Goal: Task Accomplishment & Management: Use online tool/utility

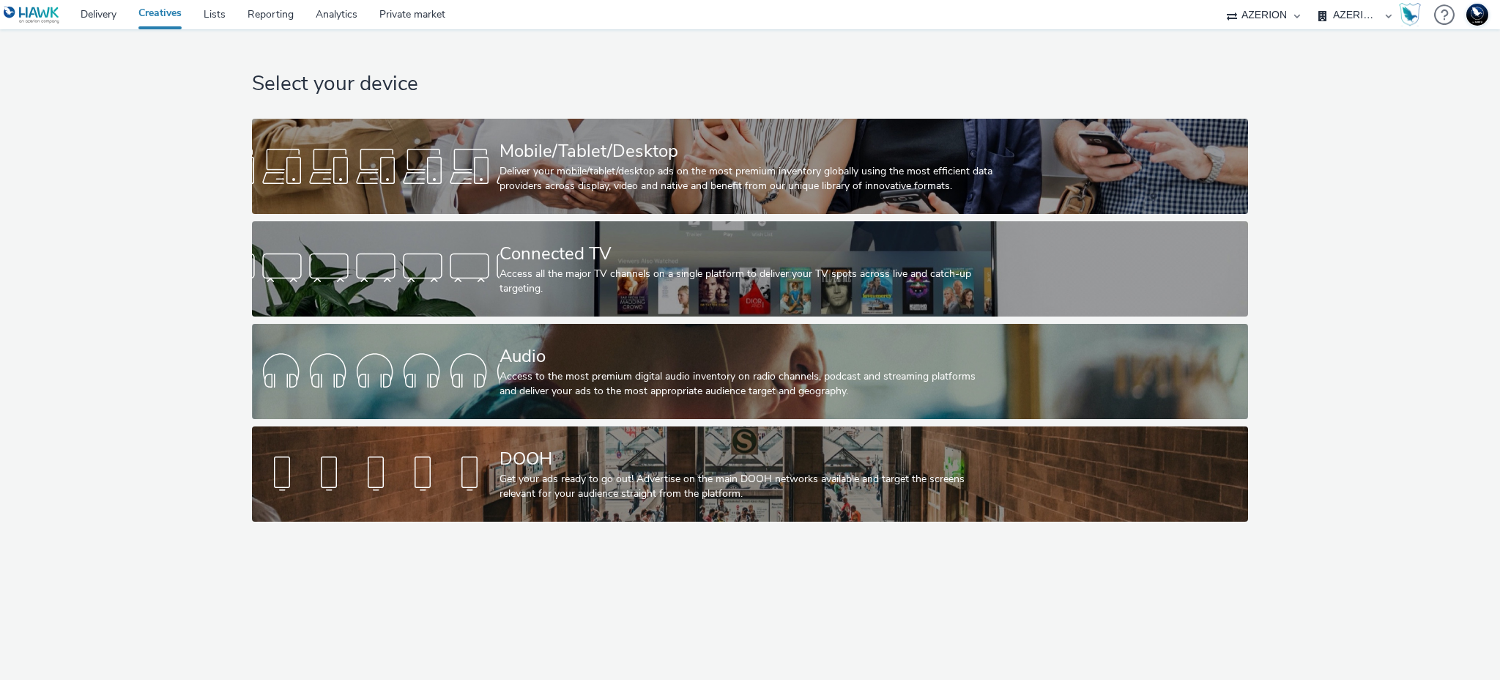
select select "ac009755-aa48-4799-8050-7a339a378eb8"
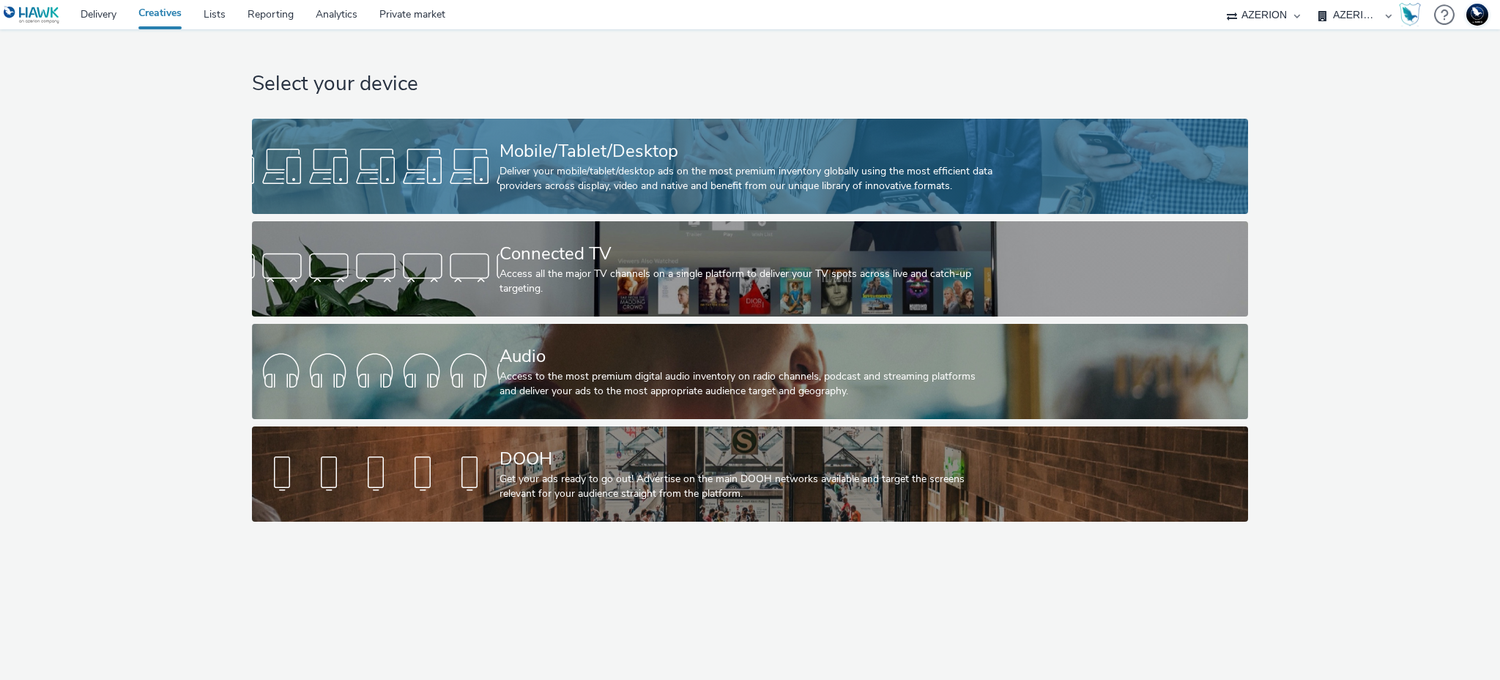
click at [502, 149] on div "Mobile/Tablet/Desktop" at bounding box center [746, 151] width 495 height 26
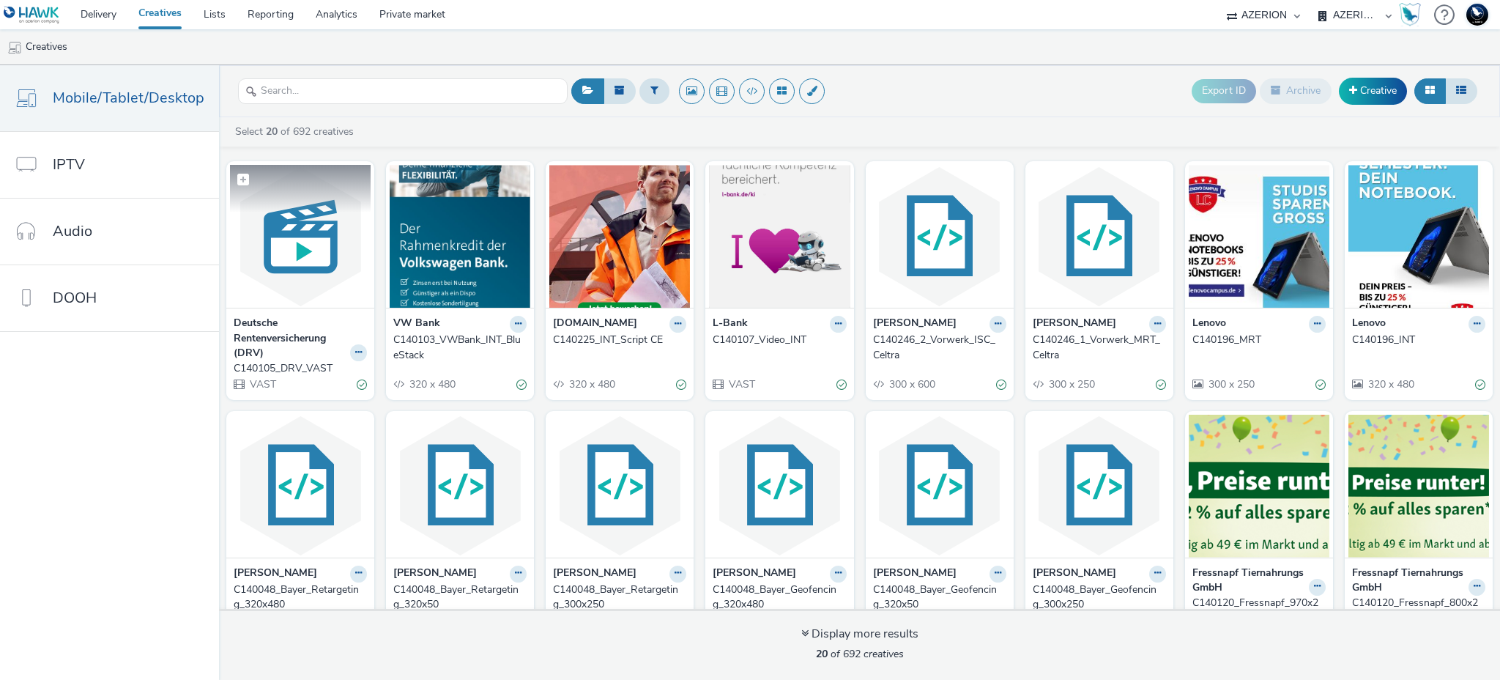
click at [308, 228] on img at bounding box center [300, 236] width 141 height 143
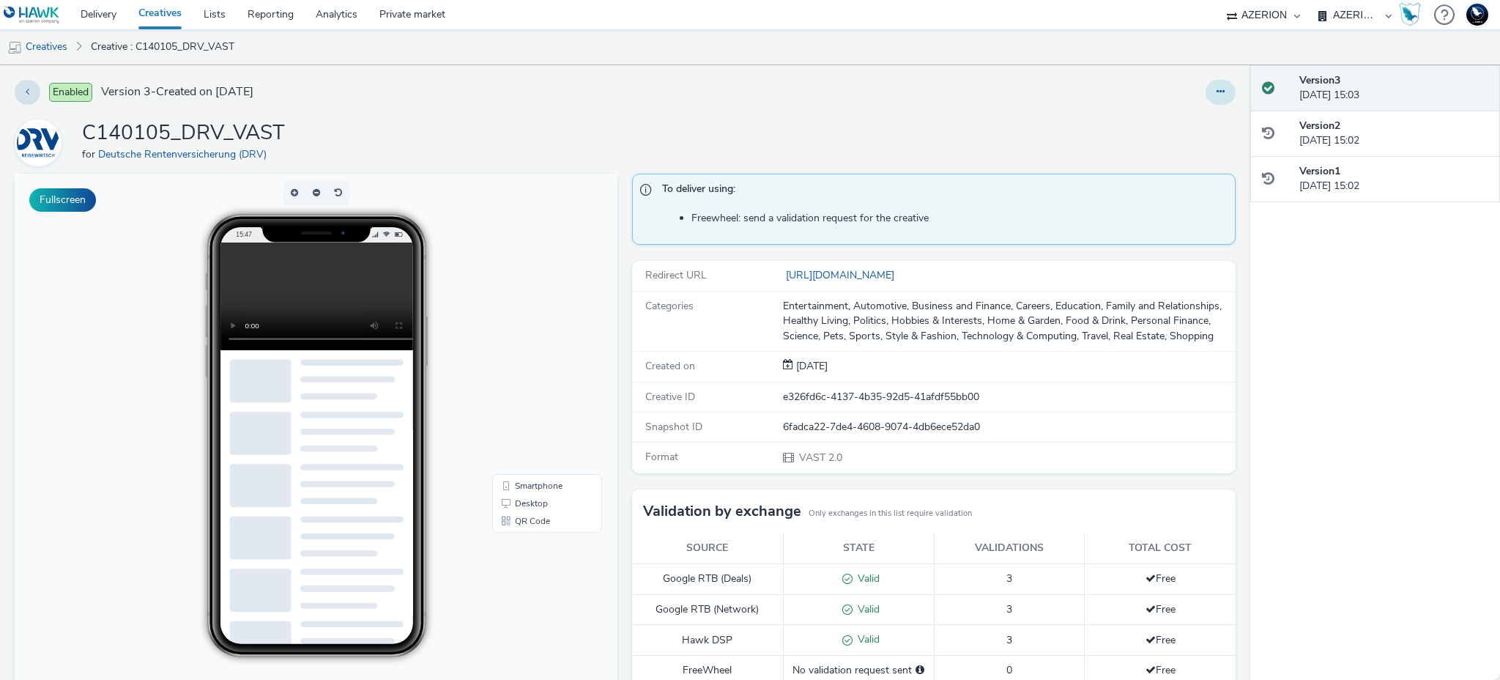
click at [1205, 86] on button at bounding box center [1220, 92] width 30 height 25
click at [850, 111] on div "Enabled Version 3 - Created on 02 October 2025 Edit Duplicate Copy ID Archive C…" at bounding box center [625, 372] width 1250 height 614
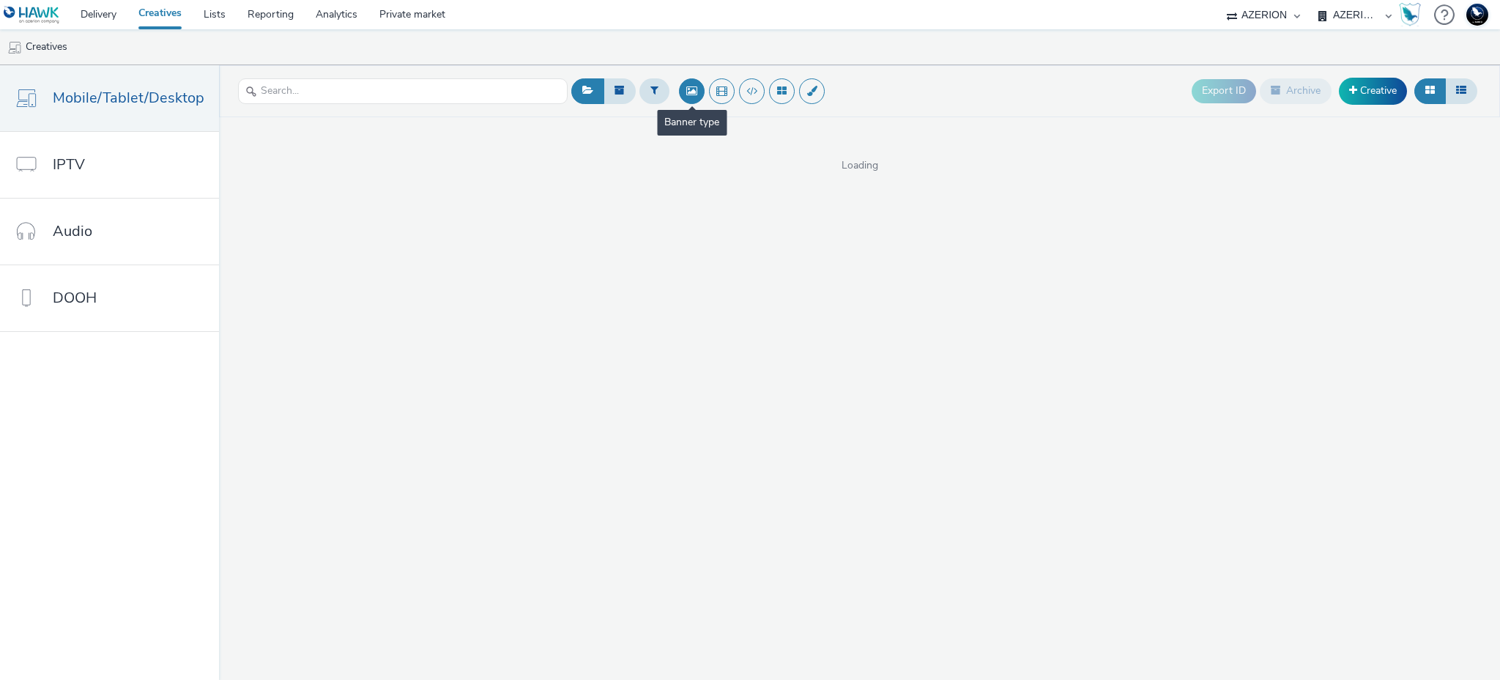
click at [685, 86] on button at bounding box center [692, 91] width 26 height 26
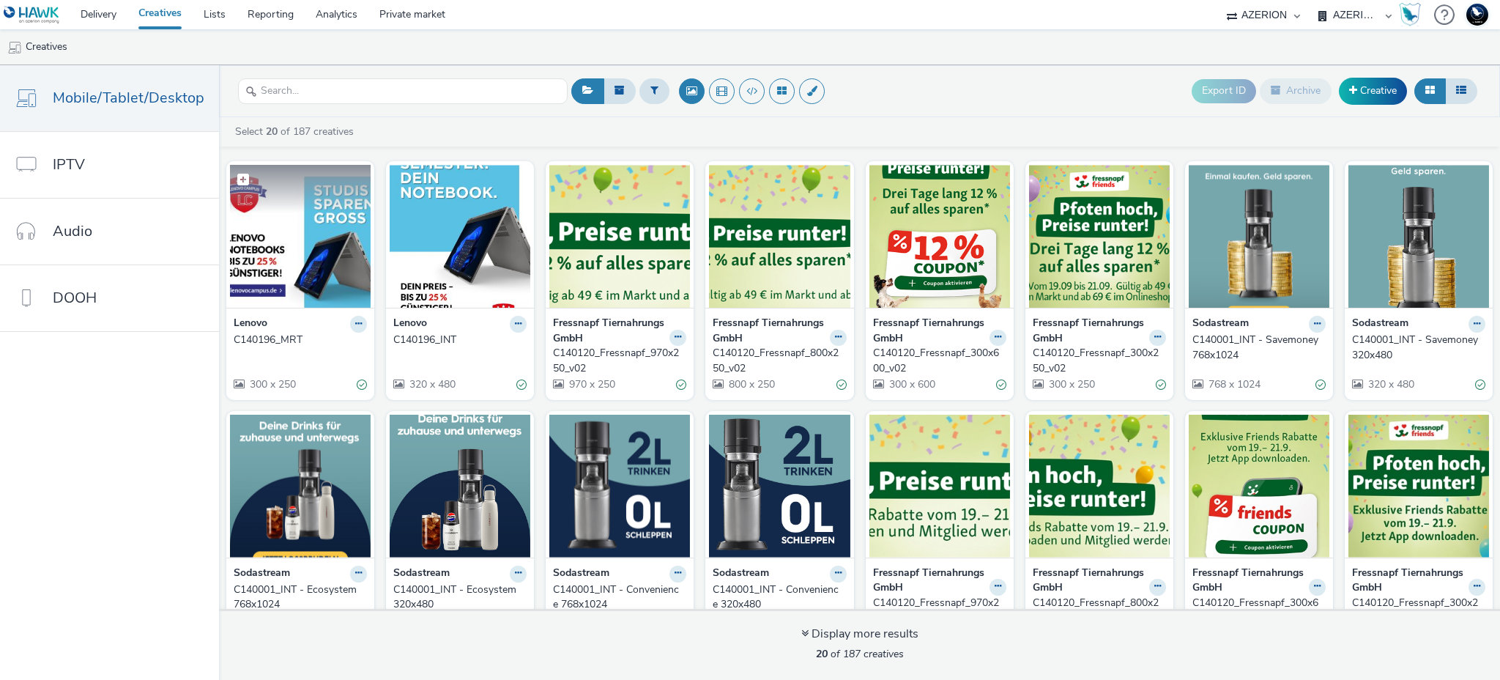
click at [285, 241] on img at bounding box center [300, 236] width 141 height 143
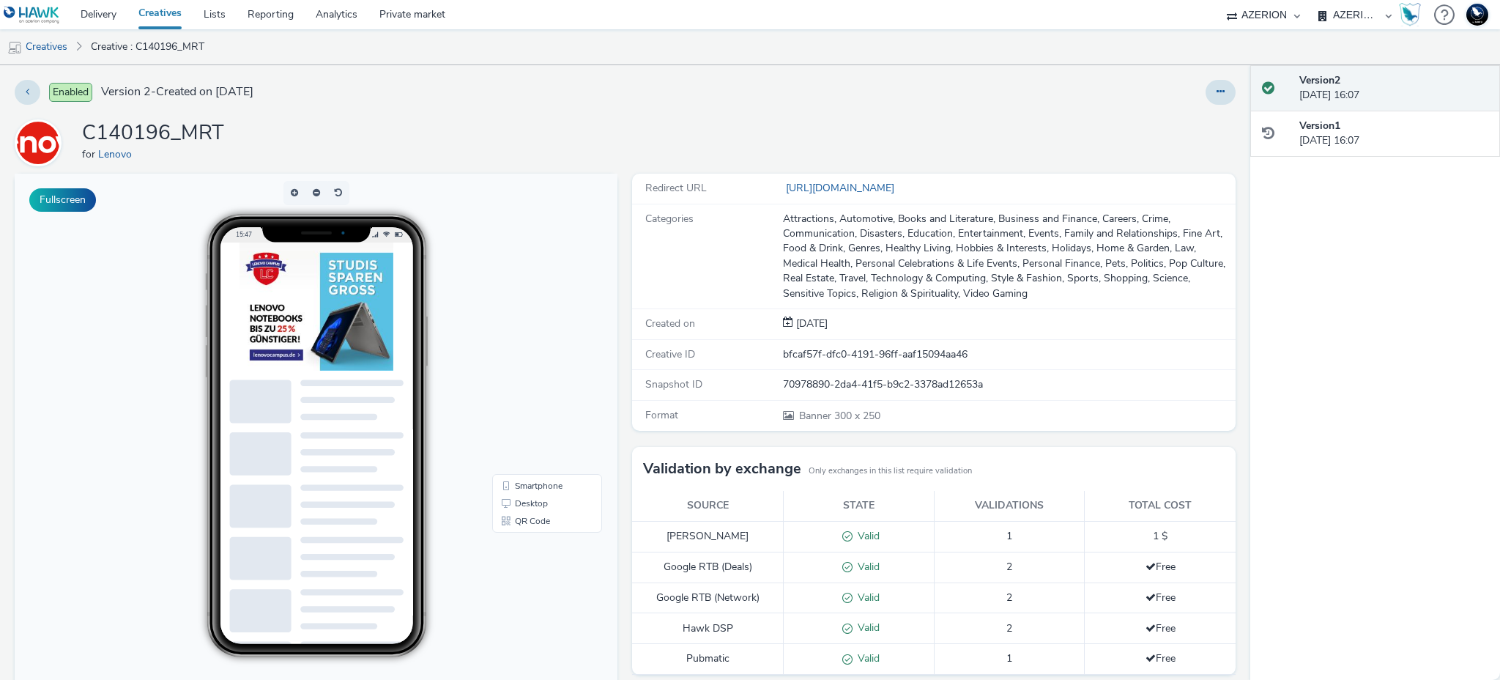
scroll to position [111, 0]
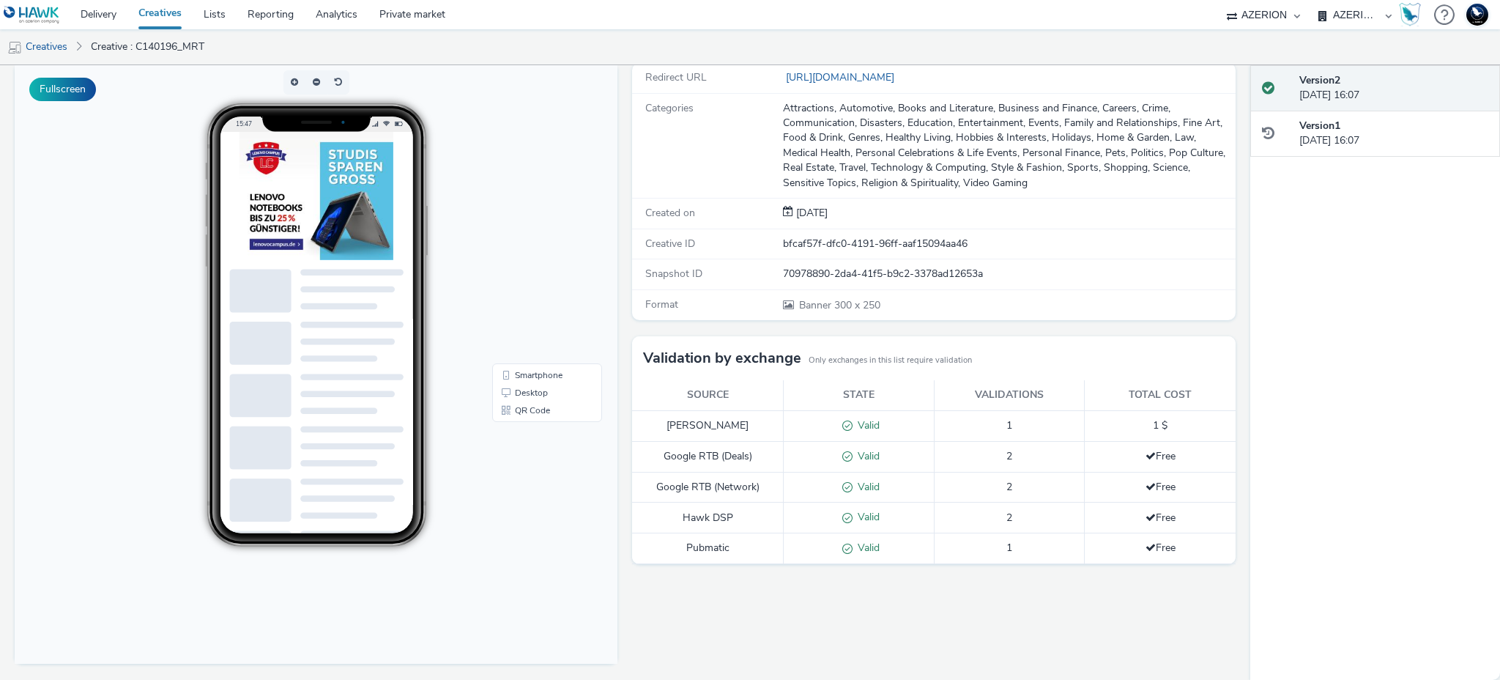
click at [354, 177] on img at bounding box center [316, 196] width 154 height 128
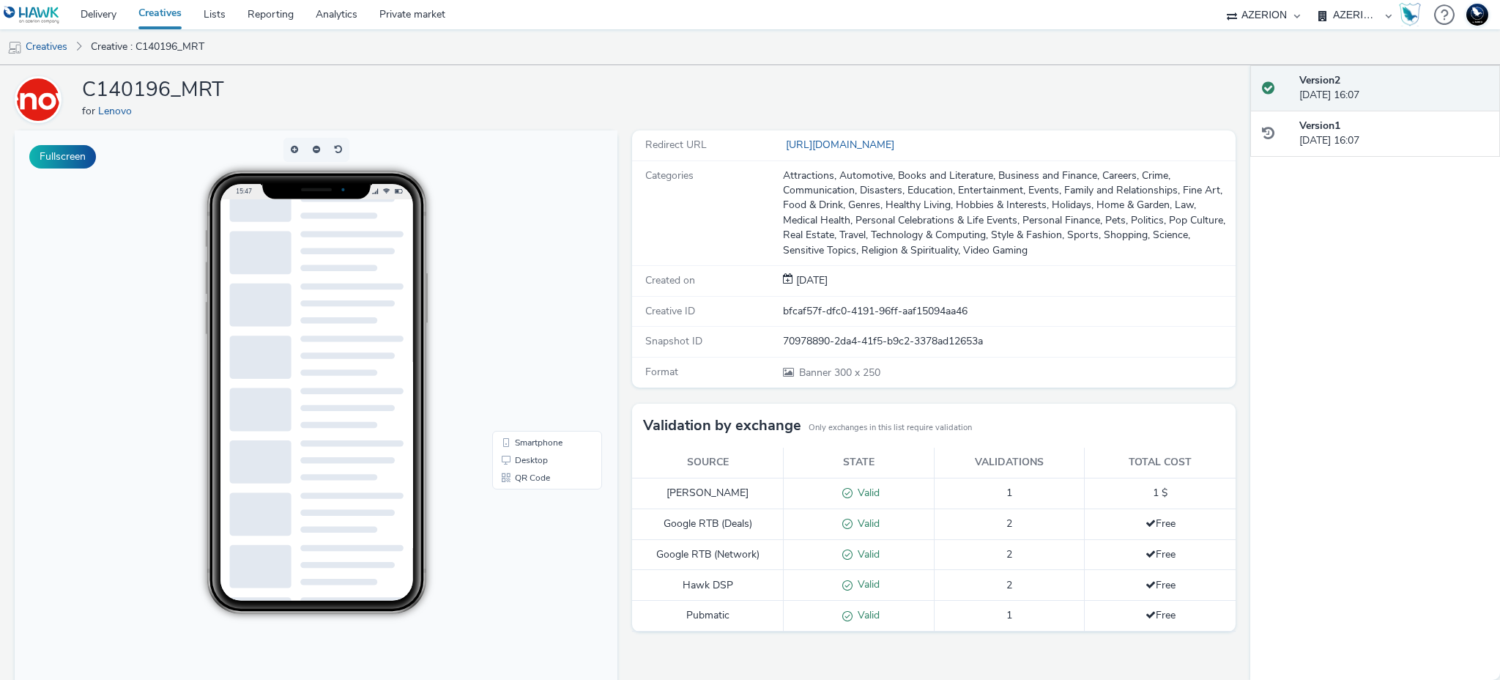
scroll to position [0, 0]
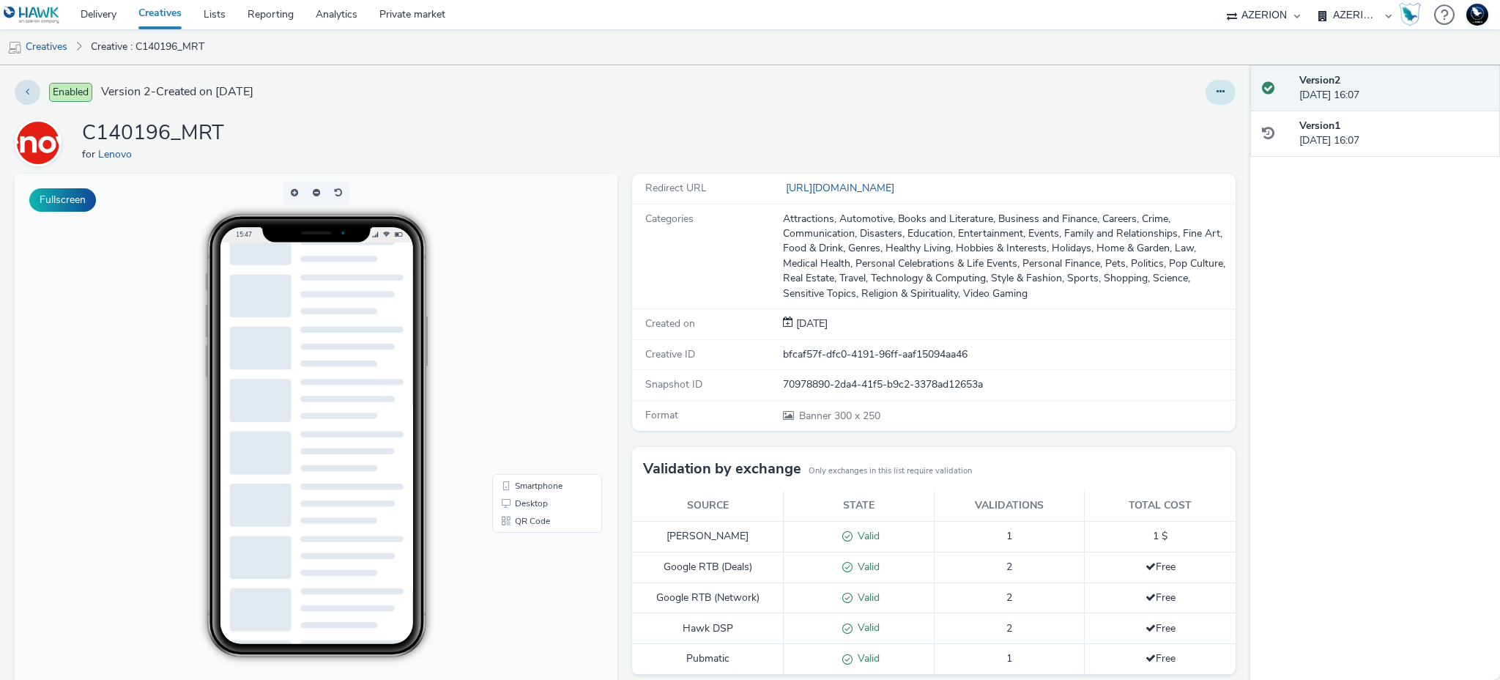
click at [1205, 85] on button at bounding box center [1220, 92] width 30 height 25
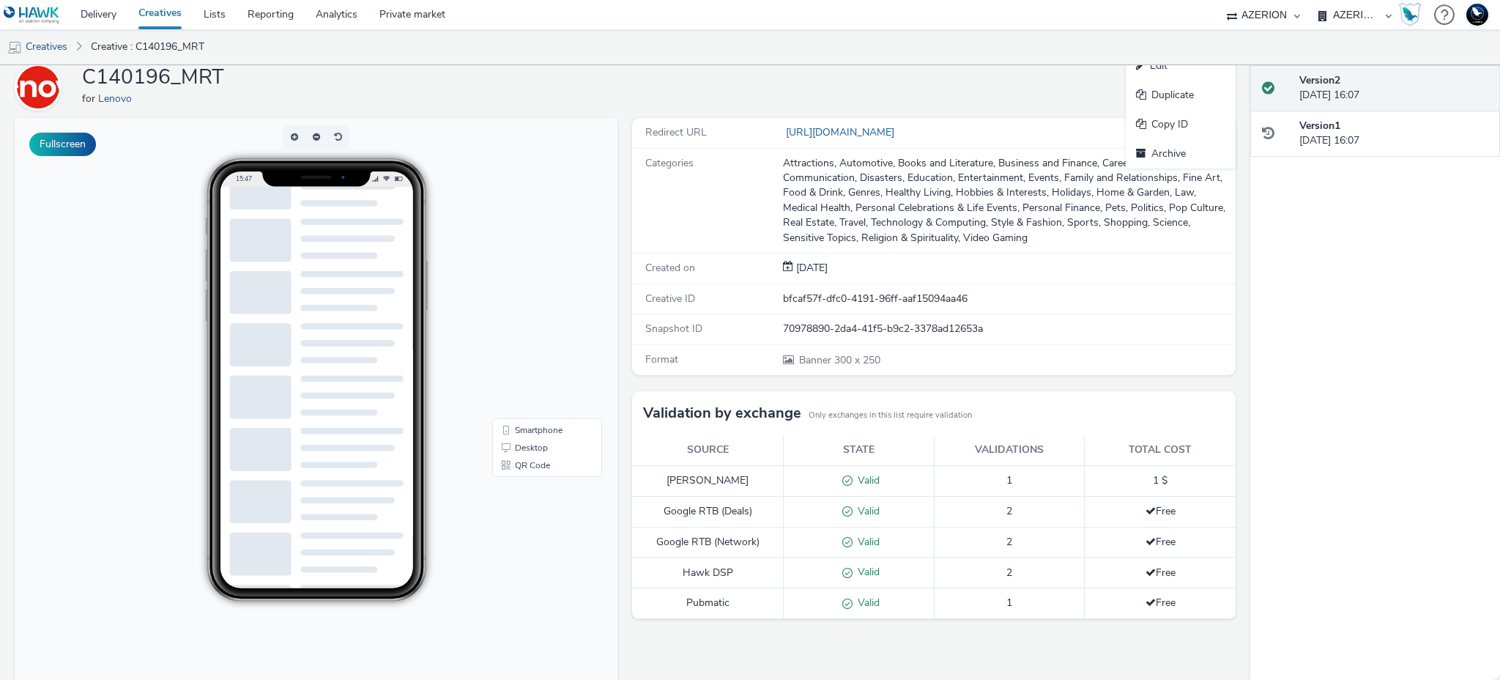
scroll to position [111, 0]
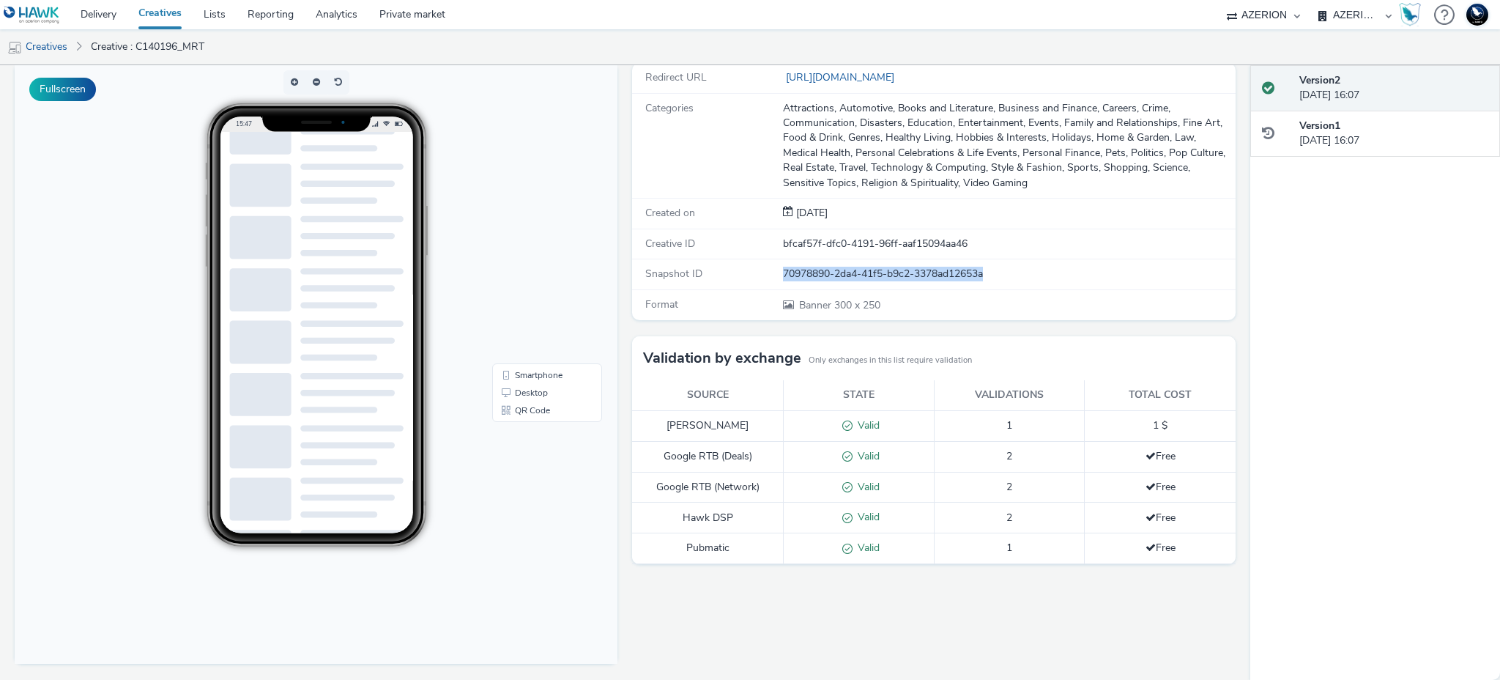
drag, startPoint x: 771, startPoint y: 274, endPoint x: 1024, endPoint y: 270, distance: 253.4
click at [1019, 276] on div "Snapshot ID 70978890-2da4-41f5-b9c2-3378ad12653a" at bounding box center [933, 274] width 603 height 30
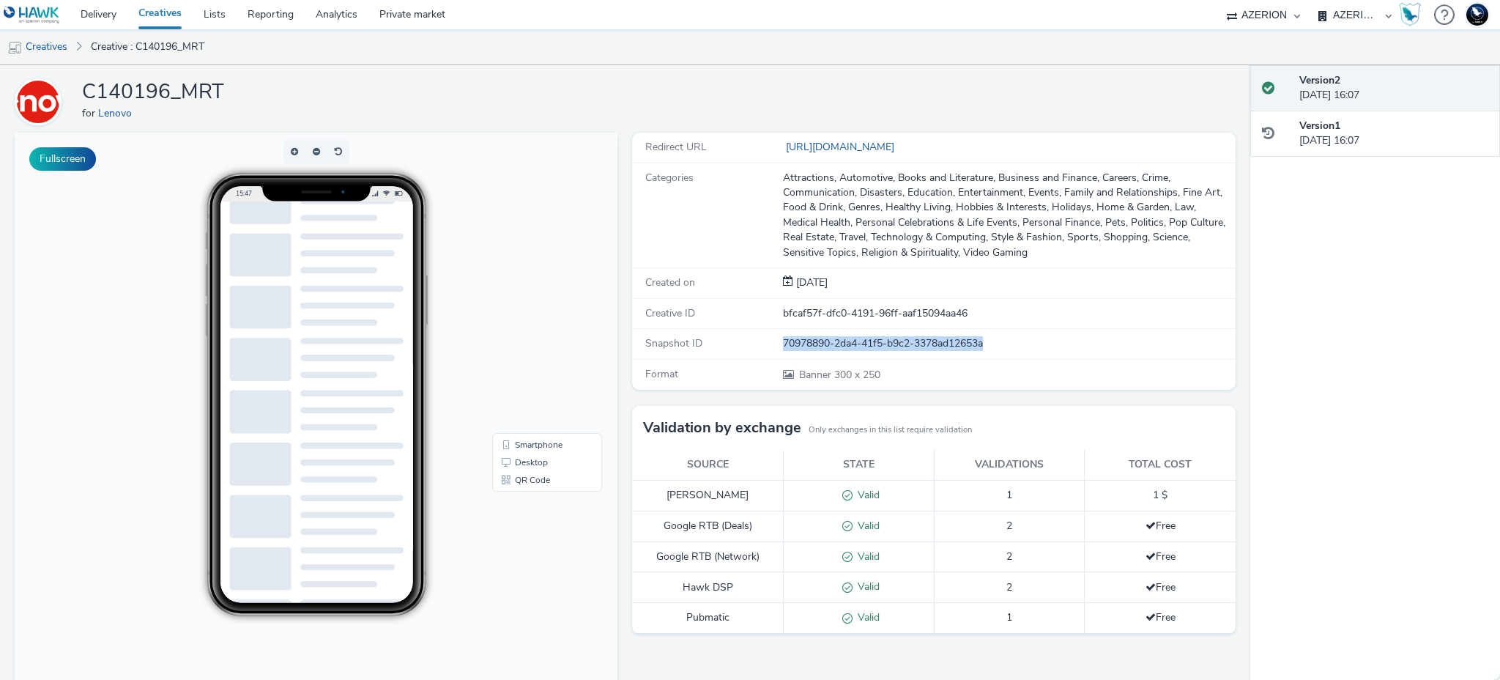
scroll to position [0, 0]
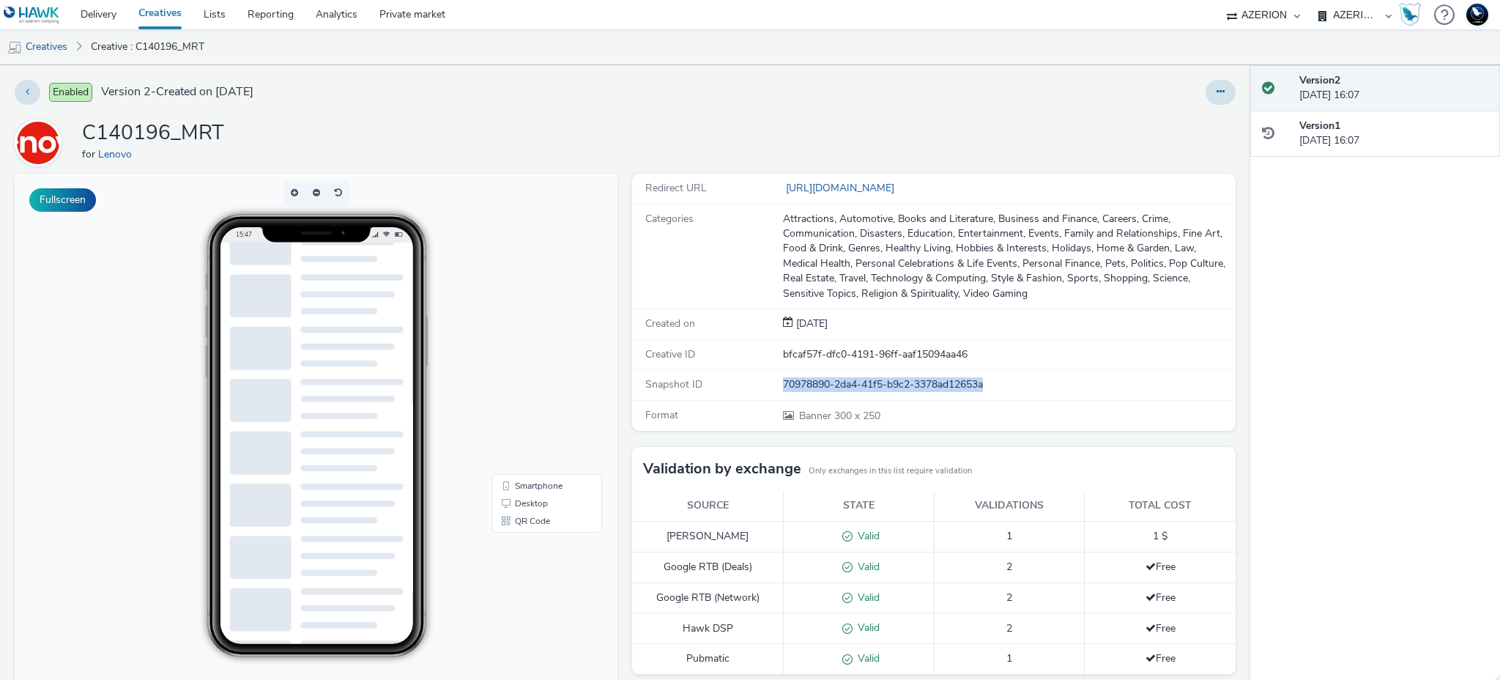
click at [1345, 18] on select "AZERION AZERION APAC AZERION AUSTRIA AZERION BEL - ADEXPERTS AZERION BRAZIL AZE…" at bounding box center [1355, 14] width 88 height 29
select select "974f22a8-96bf-4ab0-903c-b2da3aad1b4f"
click at [1311, 0] on select "AZERION AZERION APAC AZERION AUSTRIA AZERION BEL - ADEXPERTS AZERION BRAZIL AZE…" at bounding box center [1355, 14] width 88 height 29
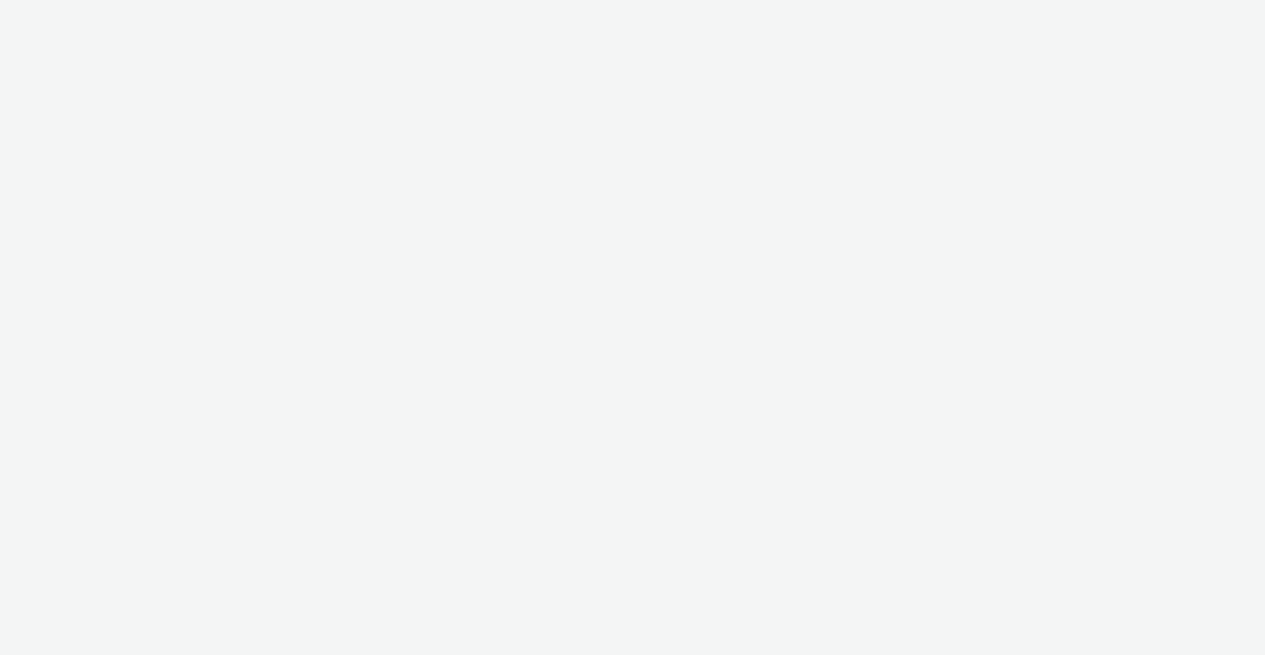
select select "ac009755-aa48-4799-8050-7a339a378eb8"
select select "b626f941-834b-427f-b453-0a2b95f57350"
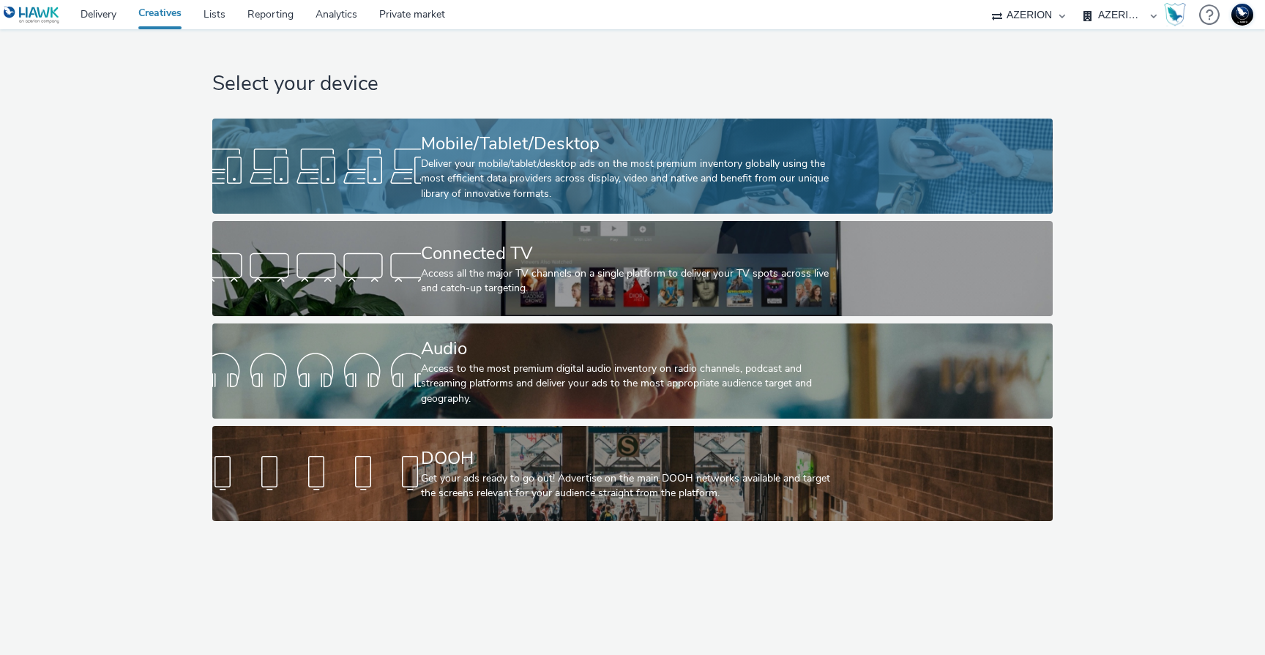
click at [414, 119] on link "Mobile/Tablet/Desktop Deliver your mobile/tablet/desktop ads on the most premiu…" at bounding box center [632, 166] width 840 height 95
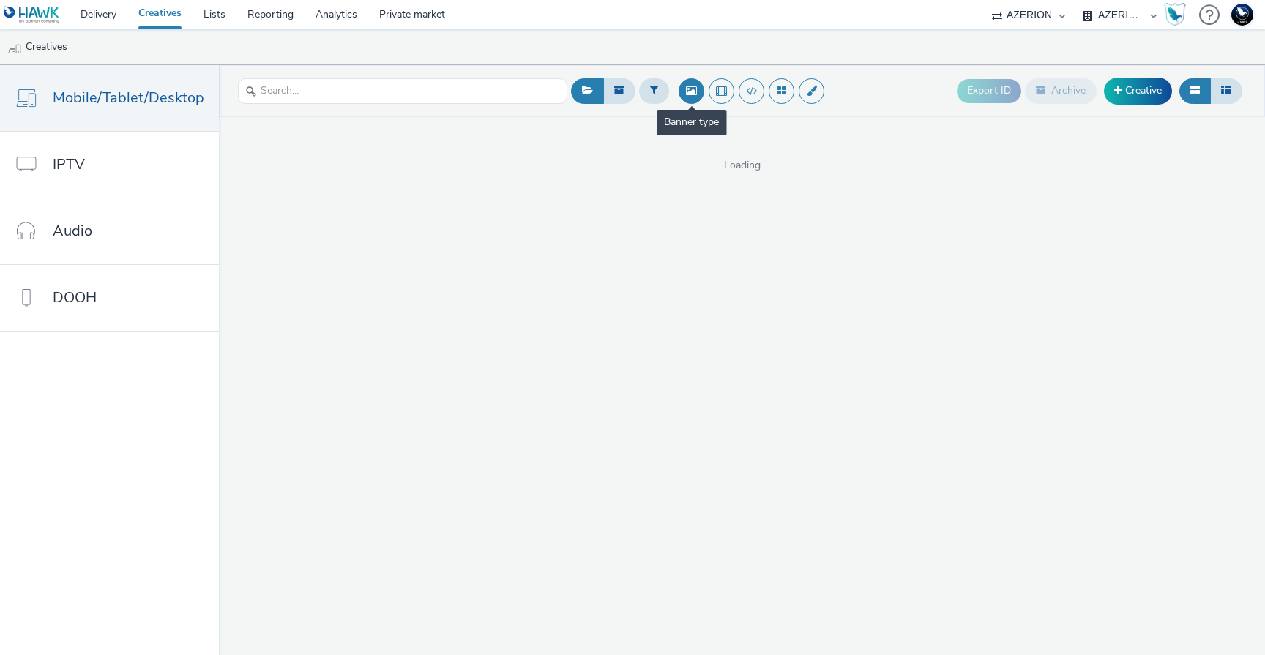
click at [684, 92] on button at bounding box center [692, 91] width 26 height 26
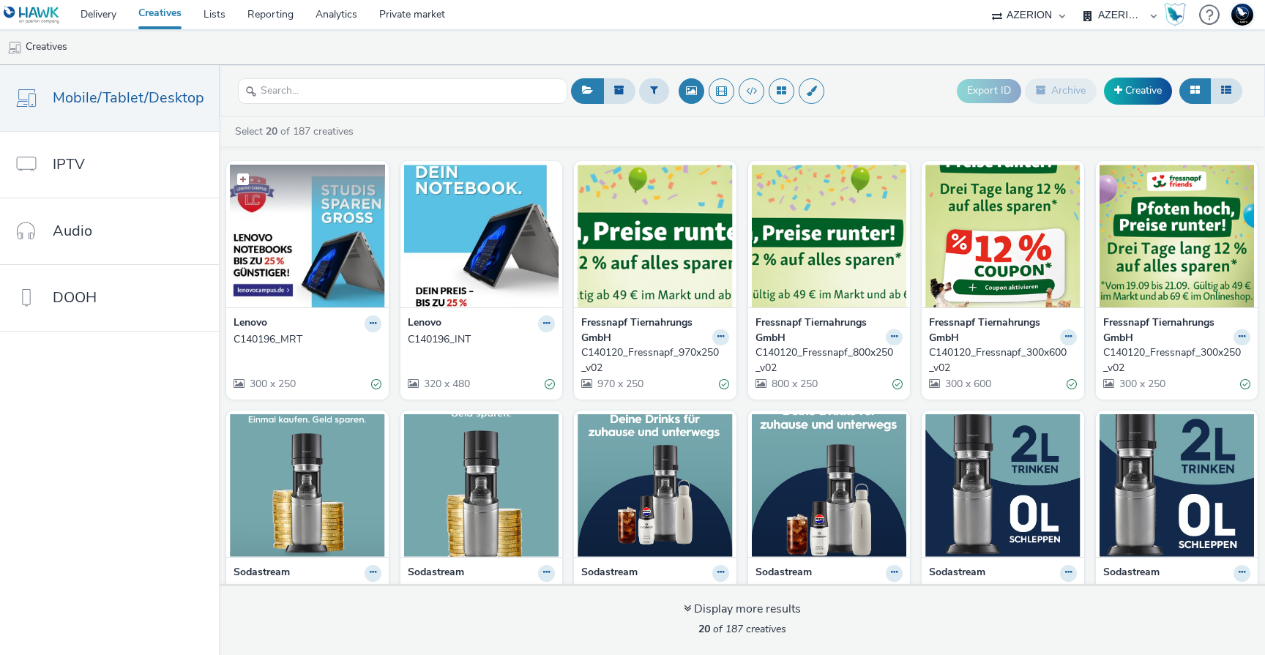
click at [286, 209] on figcaption at bounding box center [307, 188] width 155 height 47
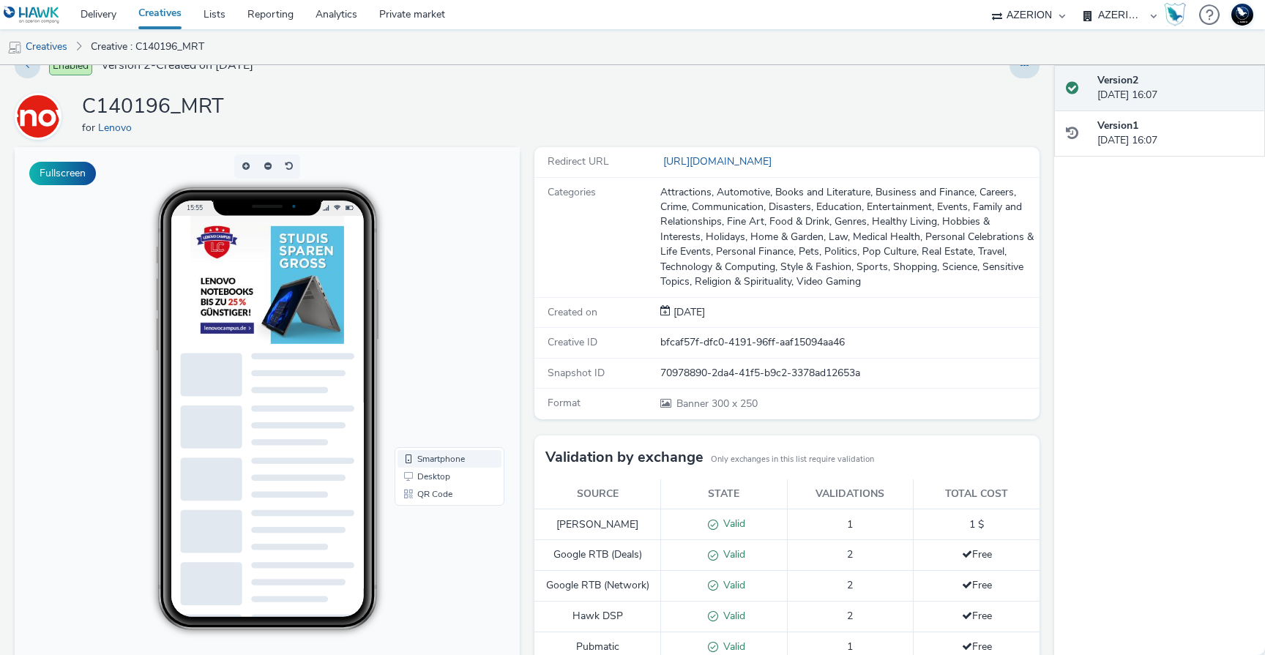
scroll to position [28, 0]
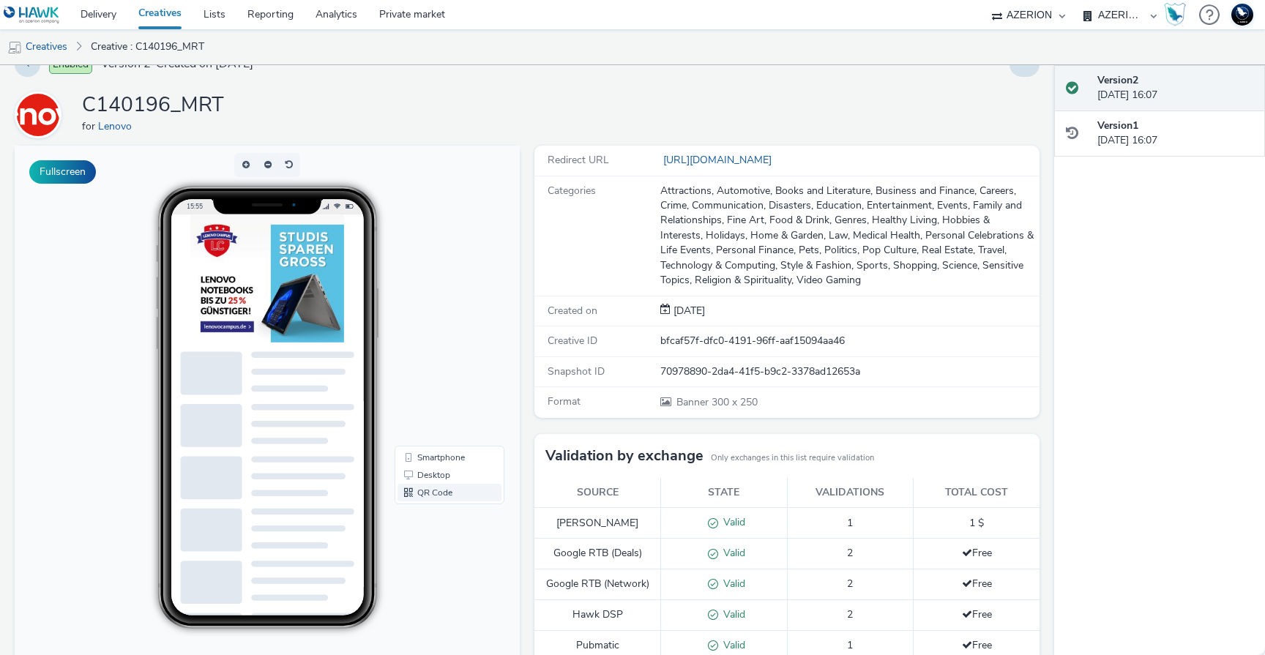
click at [417, 490] on link "QR Code" at bounding box center [450, 493] width 104 height 18
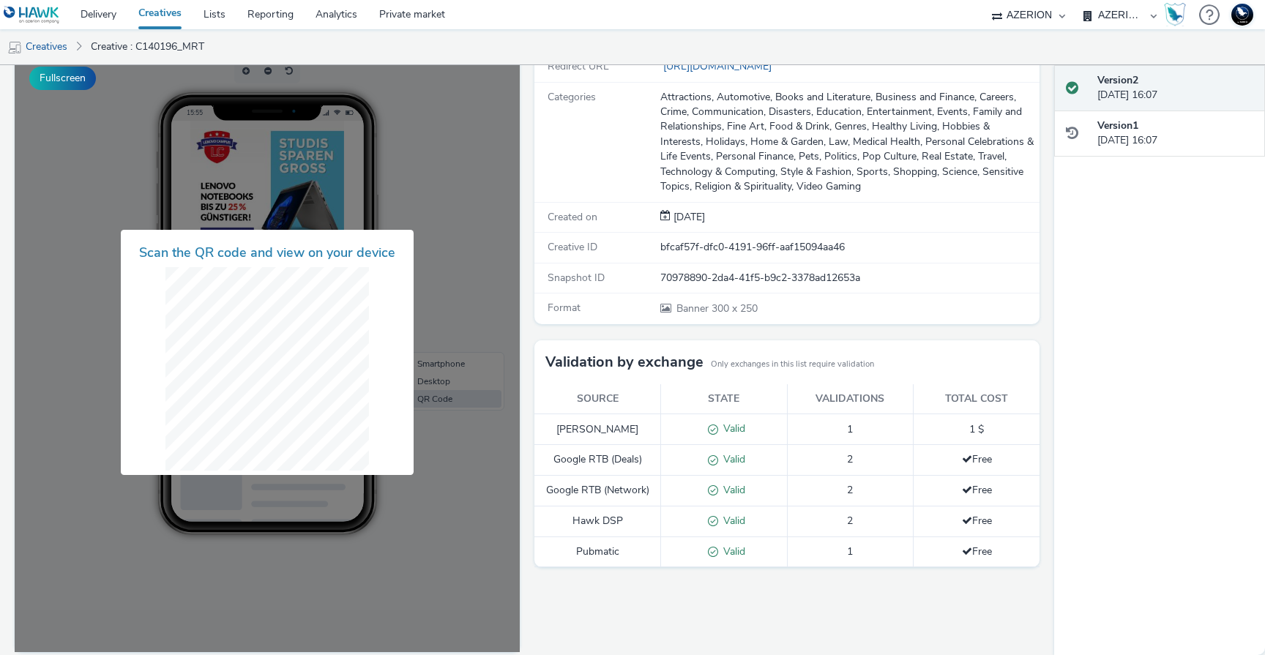
scroll to position [135, 0]
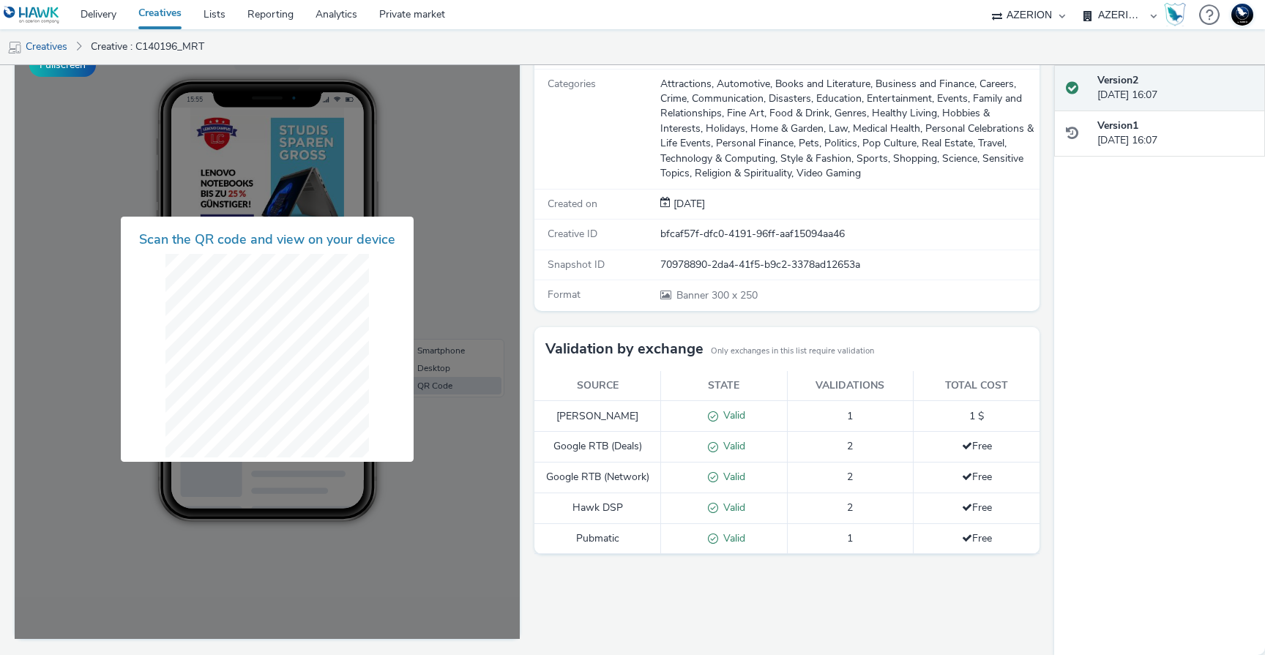
click at [135, 225] on div "Scan the QR code and view on your device" at bounding box center [267, 339] width 293 height 245
drag, startPoint x: 164, startPoint y: 244, endPoint x: 410, endPoint y: 493, distance: 350.0
click at [406, 504] on div at bounding box center [267, 339] width 505 height 600
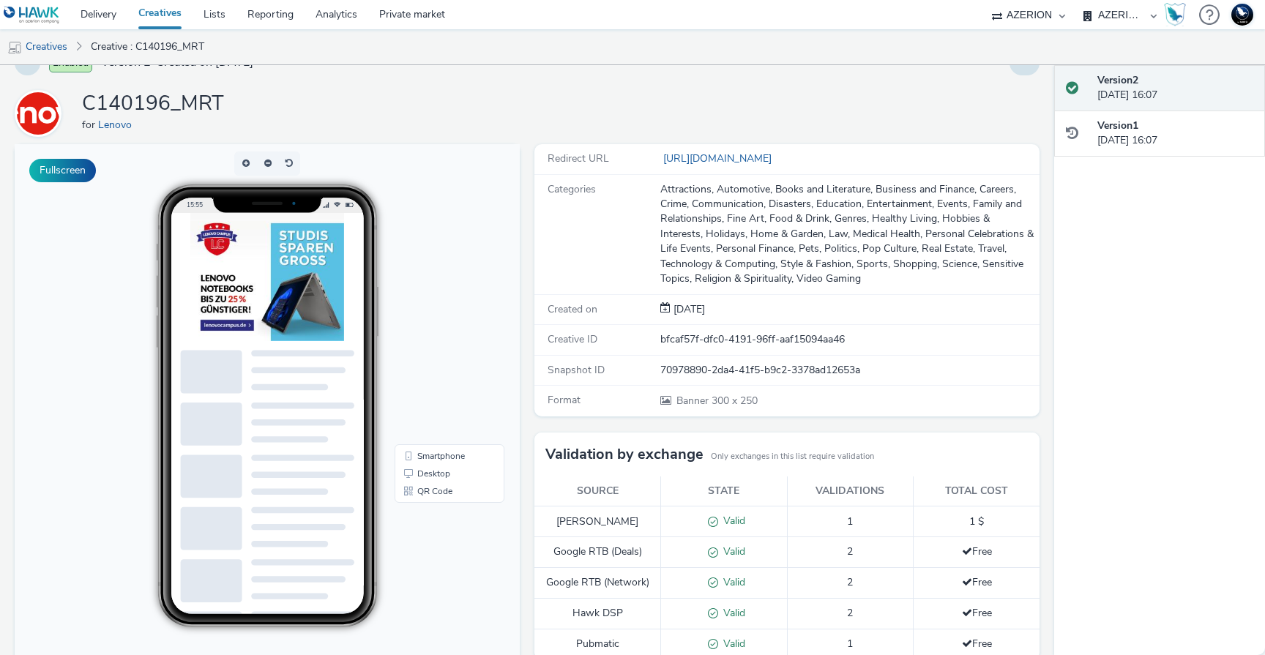
scroll to position [20, 0]
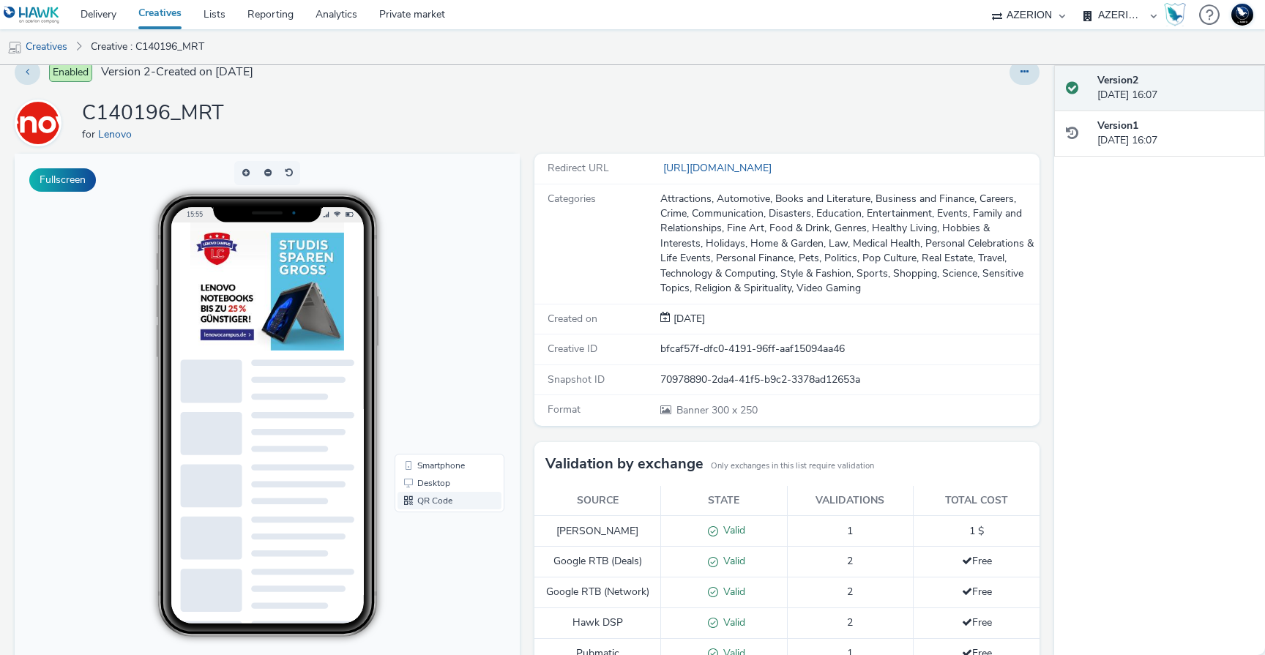
click at [432, 501] on link "QR Code" at bounding box center [450, 501] width 104 height 18
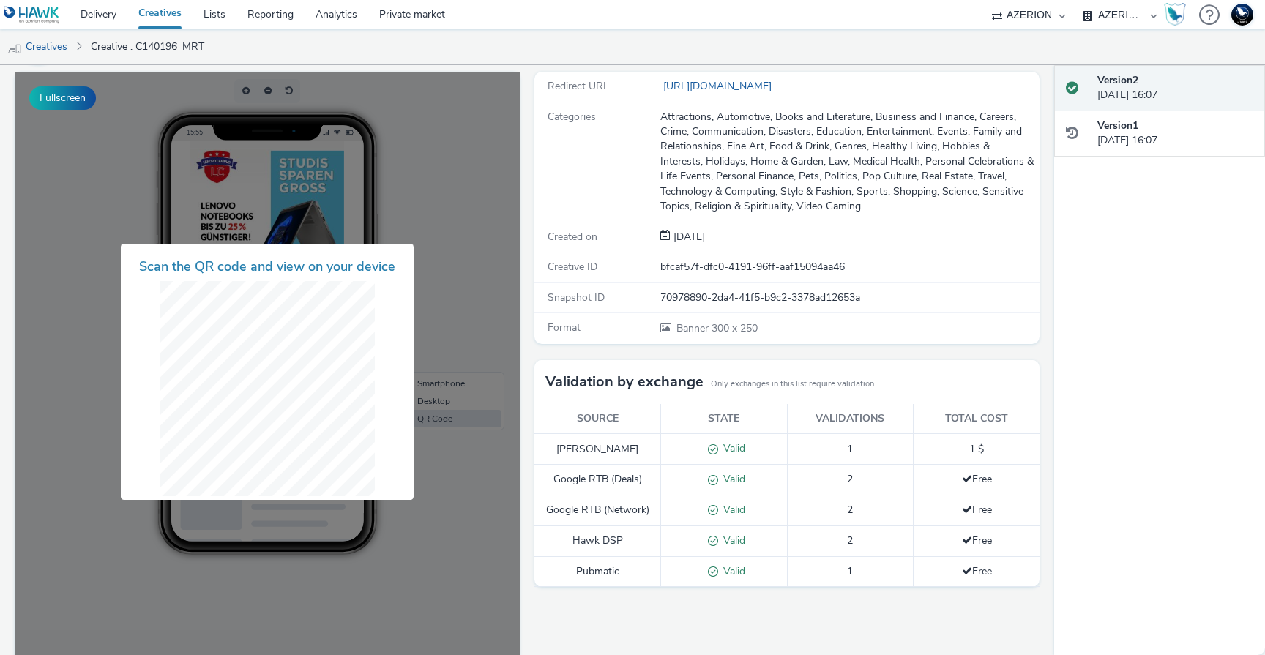
scroll to position [105, 0]
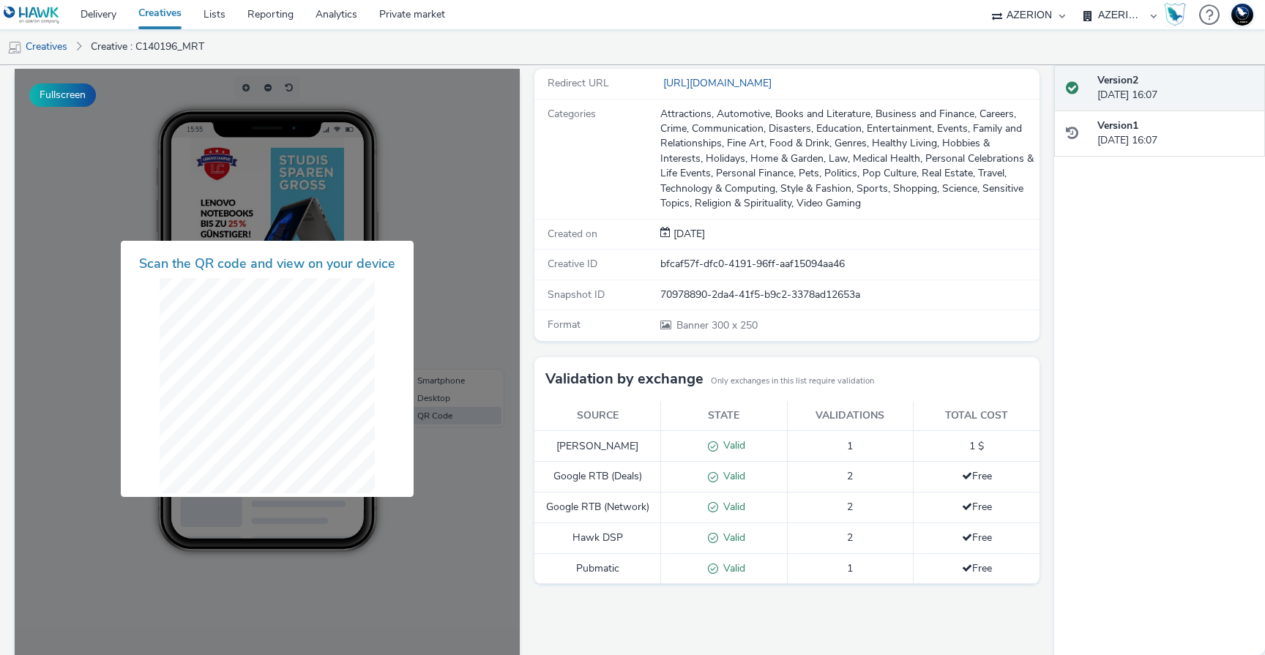
click at [384, 231] on div at bounding box center [267, 369] width 505 height 600
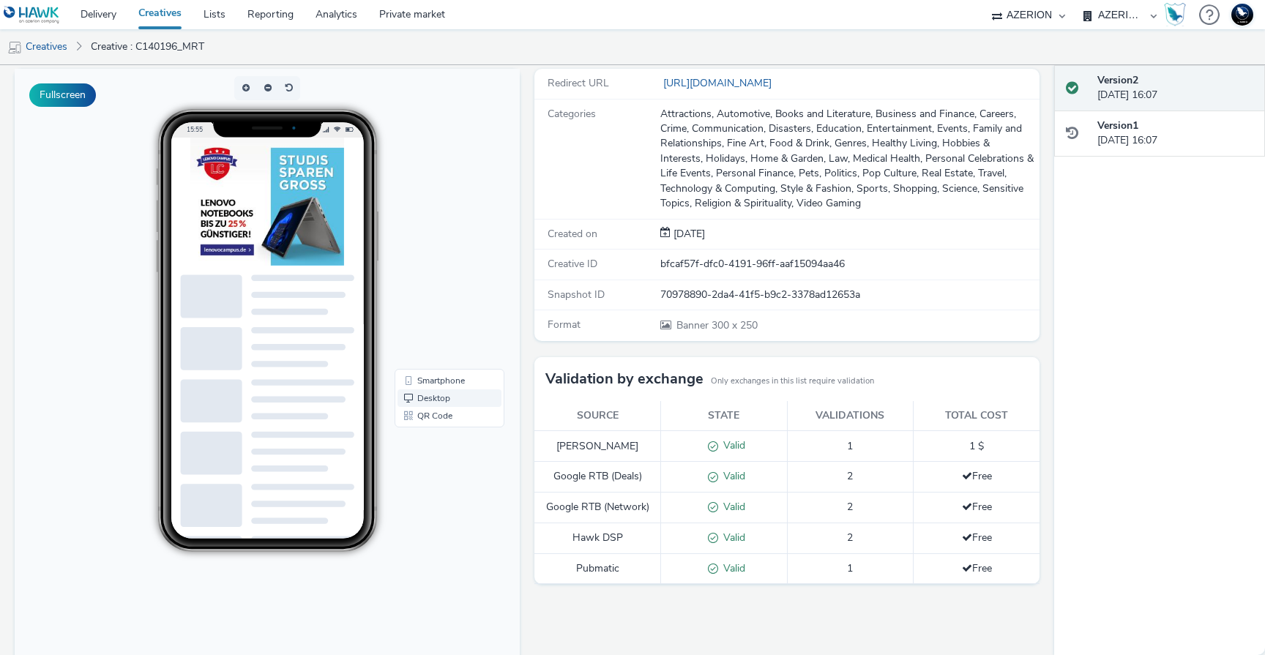
click at [409, 394] on link "Desktop" at bounding box center [450, 399] width 104 height 18
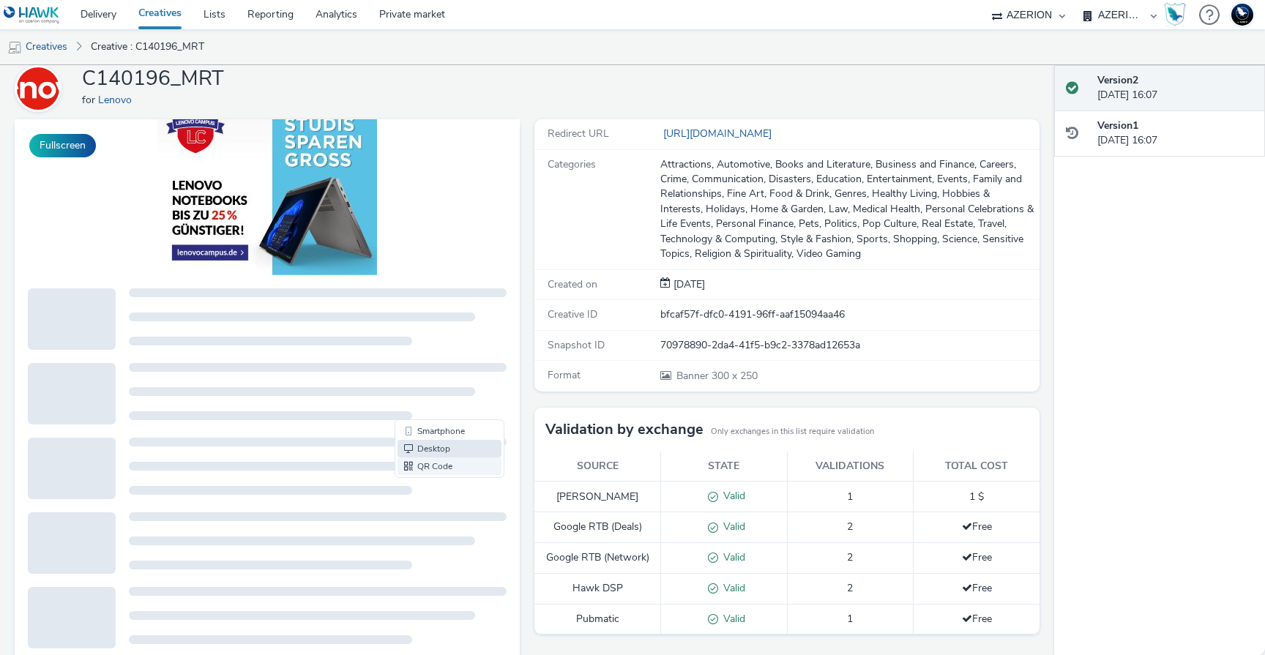
scroll to position [53, 0]
click at [256, 219] on img at bounding box center [267, 185] width 220 height 183
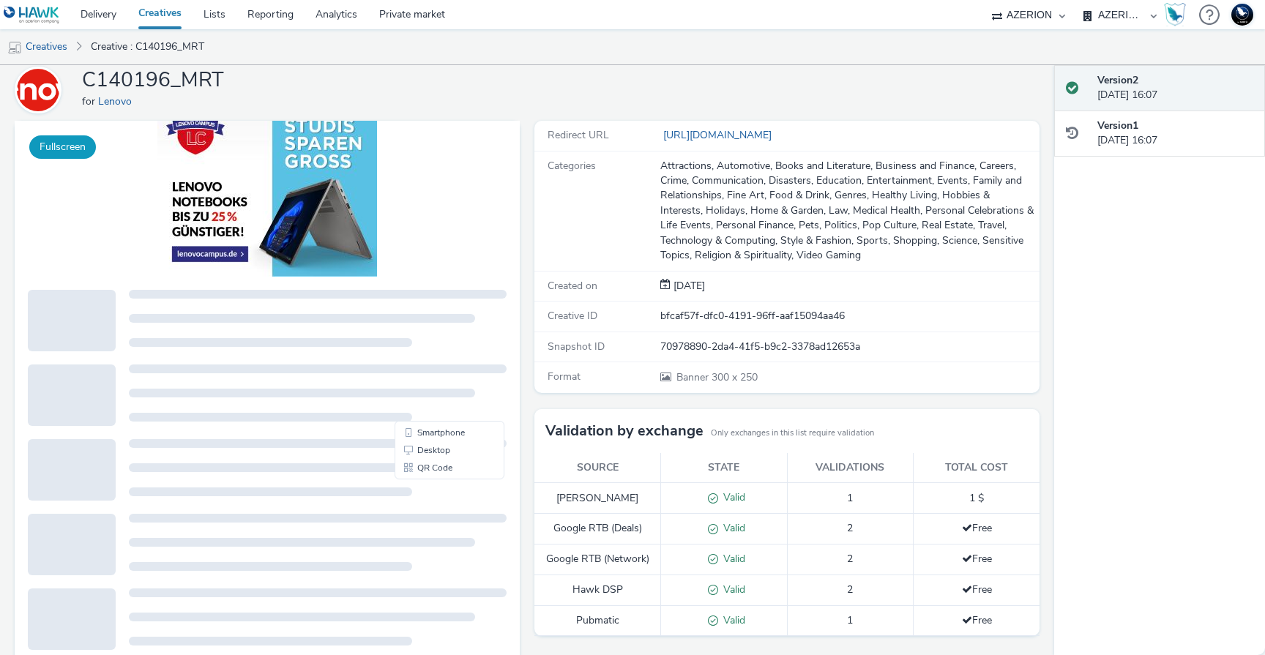
click at [78, 146] on button "Fullscreen" at bounding box center [62, 146] width 67 height 23
click at [164, 16] on link "Creatives" at bounding box center [159, 14] width 65 height 29
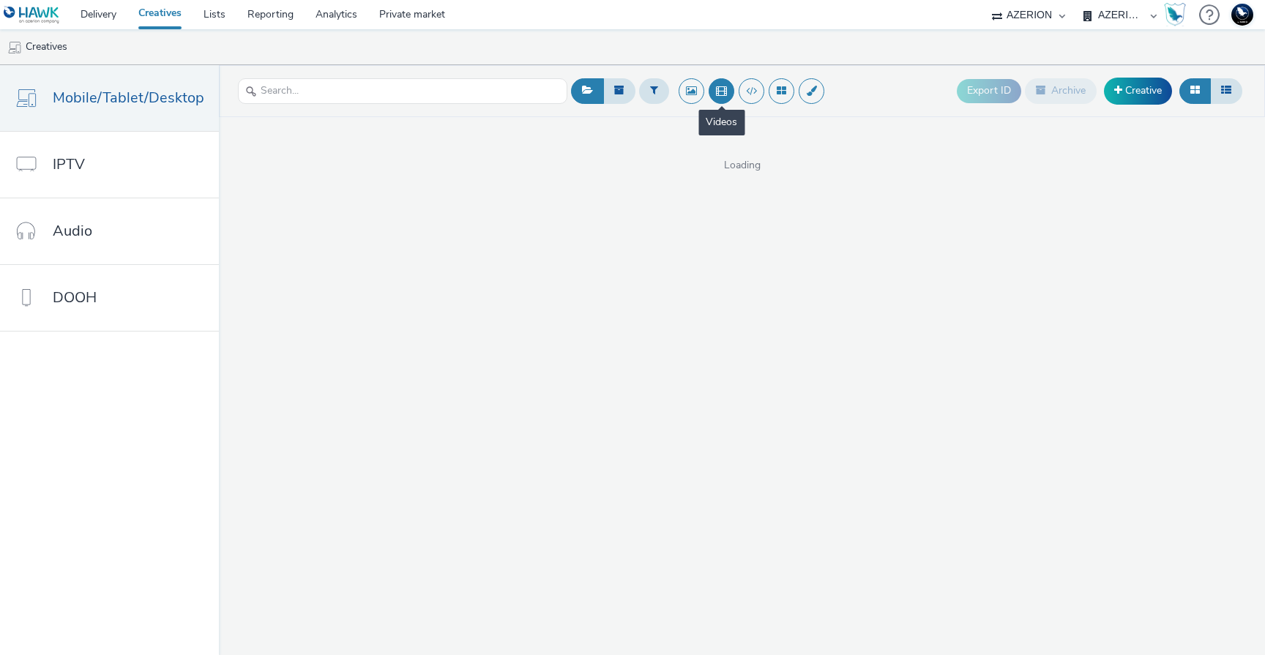
click at [714, 86] on button at bounding box center [722, 91] width 26 height 26
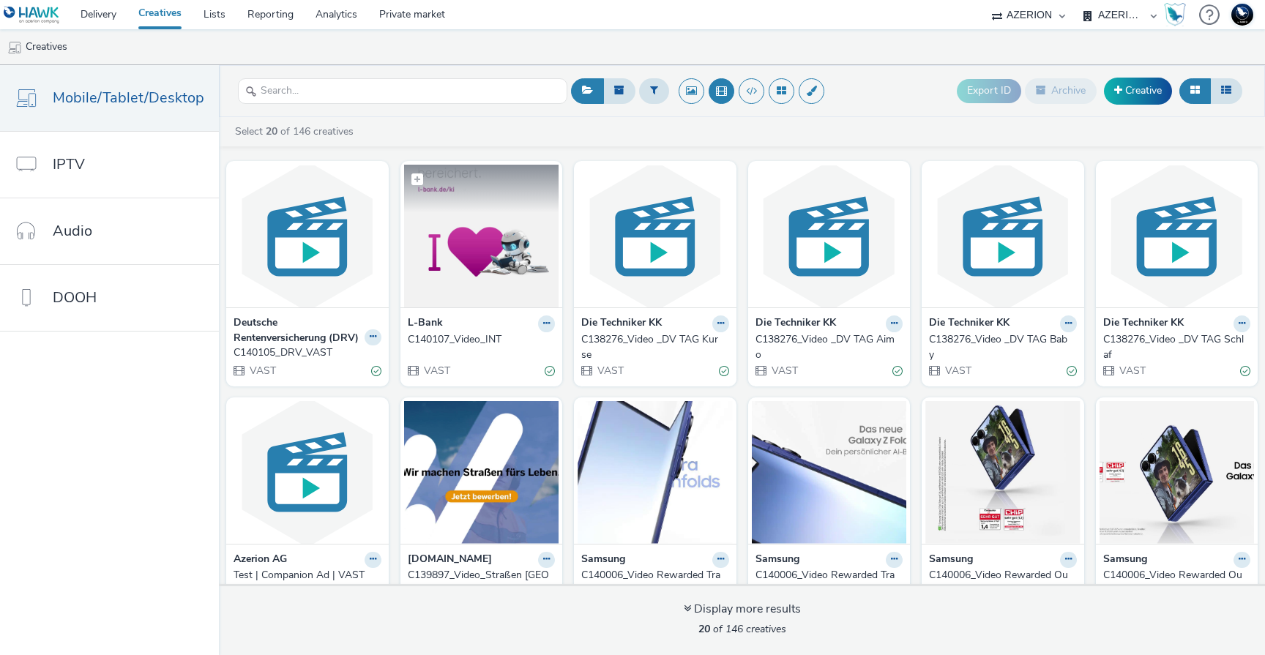
click at [475, 202] on figcaption at bounding box center [481, 188] width 155 height 47
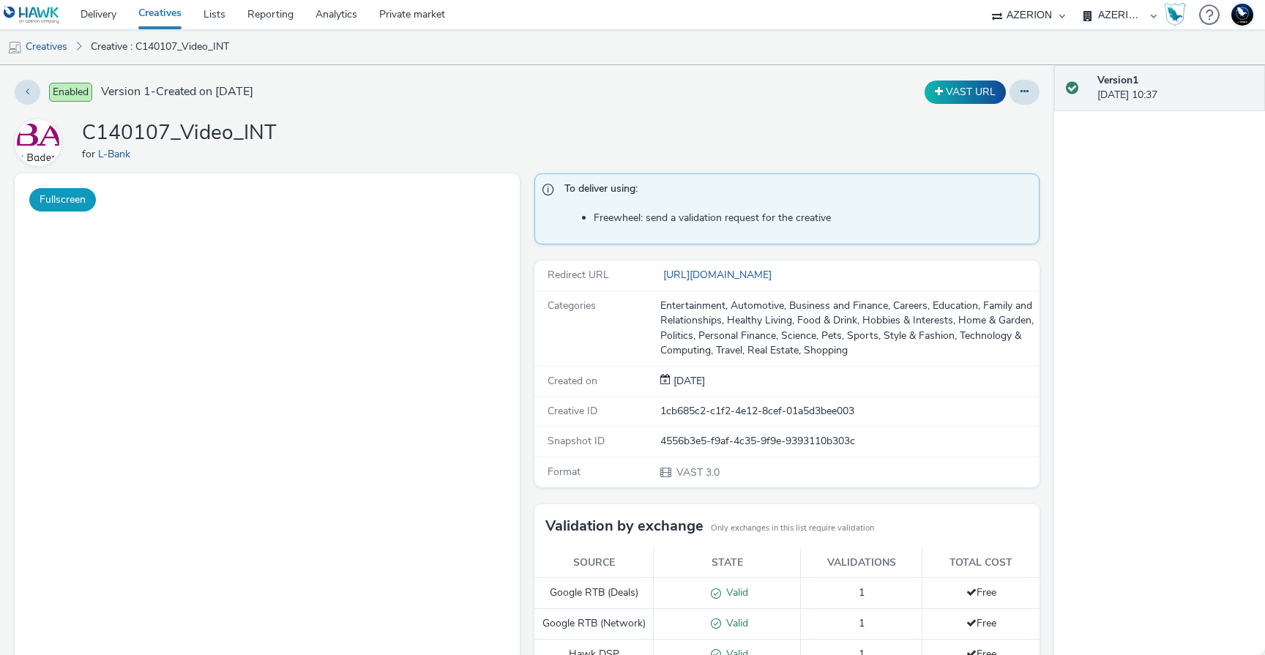
click at [82, 206] on button "Fullscreen" at bounding box center [62, 199] width 67 height 23
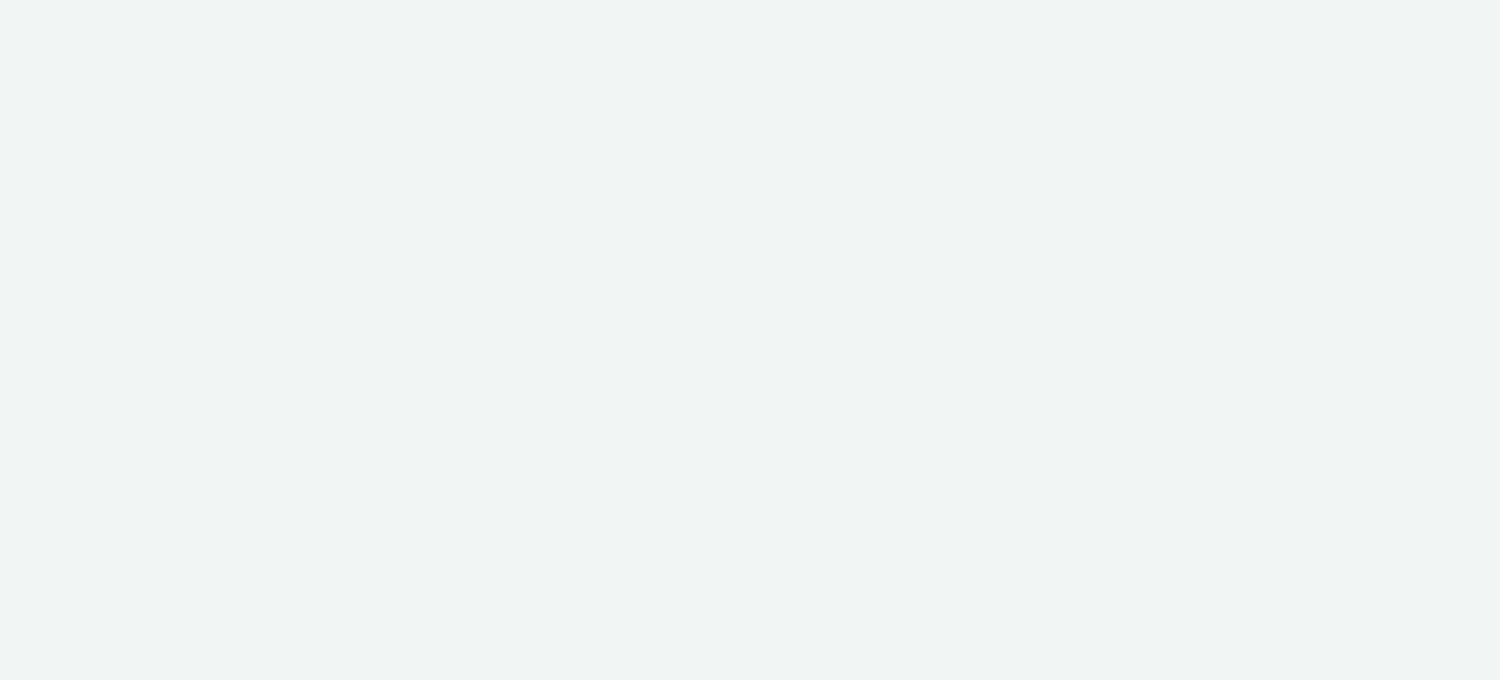
select select "ac009755-aa48-4799-8050-7a339a378eb8"
select select "974f22a8-96bf-4ab0-903c-b2da3aad1b4f"
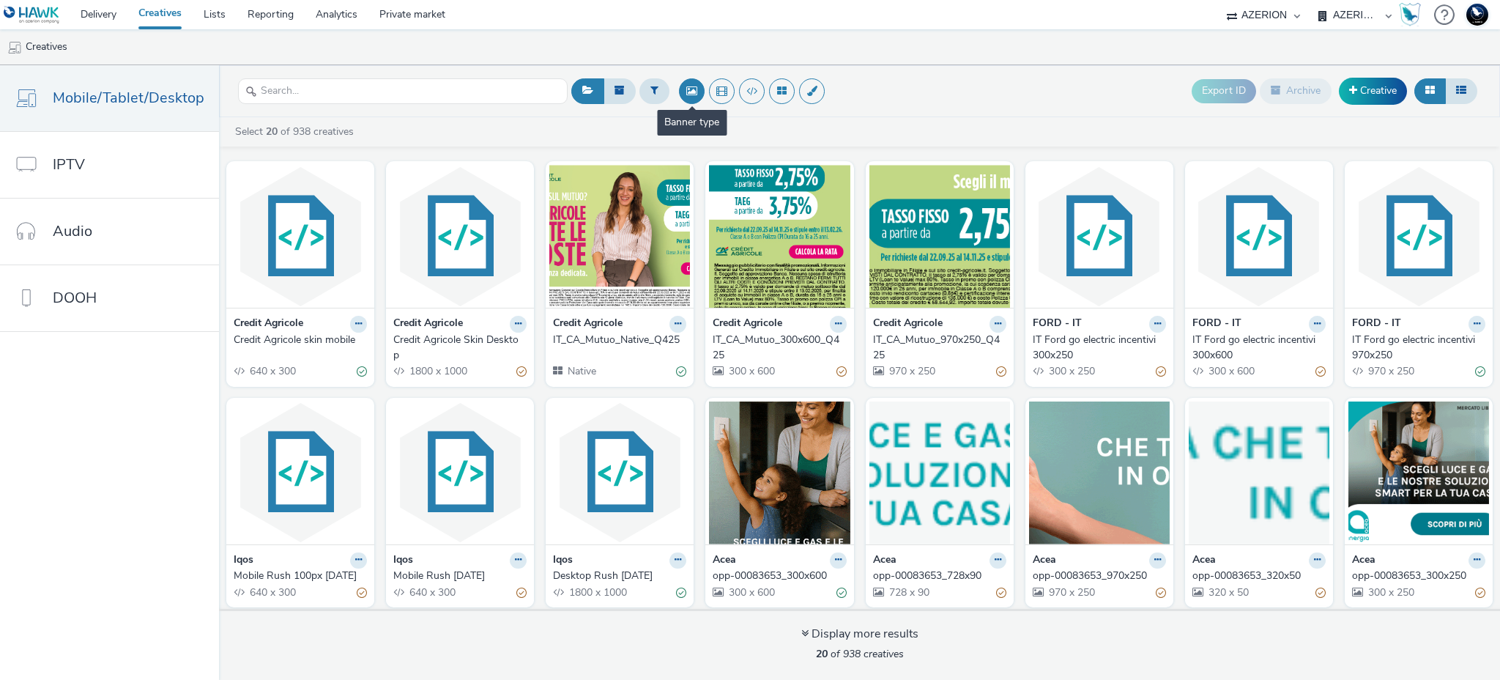
click at [690, 94] on button at bounding box center [692, 91] width 26 height 26
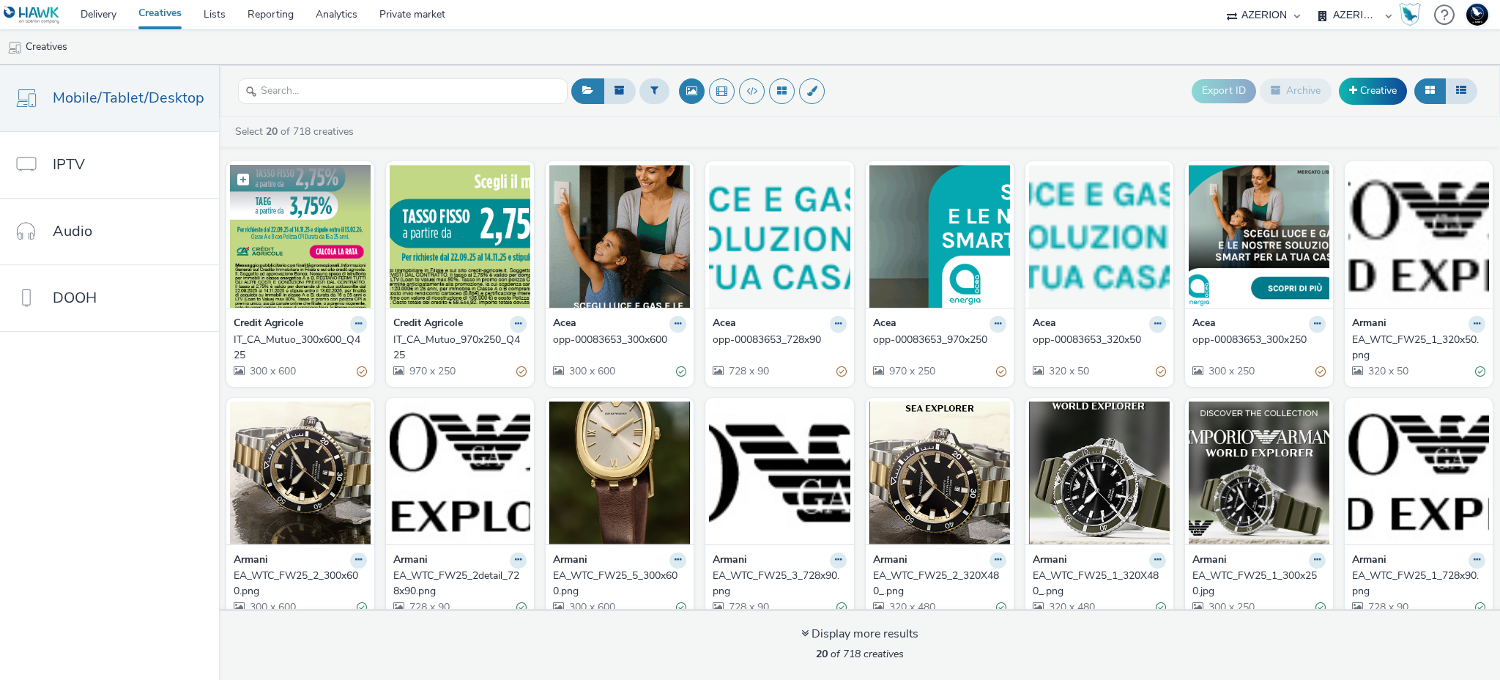
click at [270, 231] on img at bounding box center [300, 236] width 141 height 143
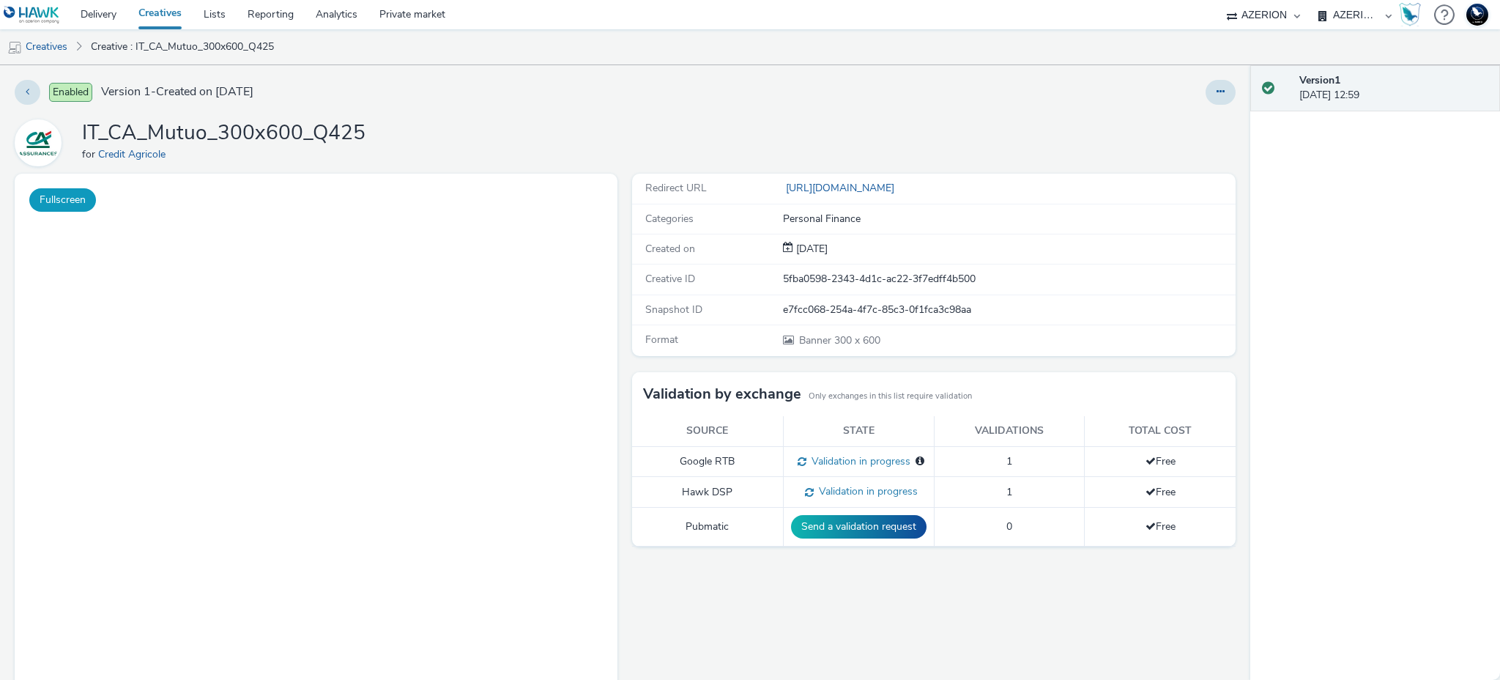
click at [48, 194] on button "Fullscreen" at bounding box center [62, 199] width 67 height 23
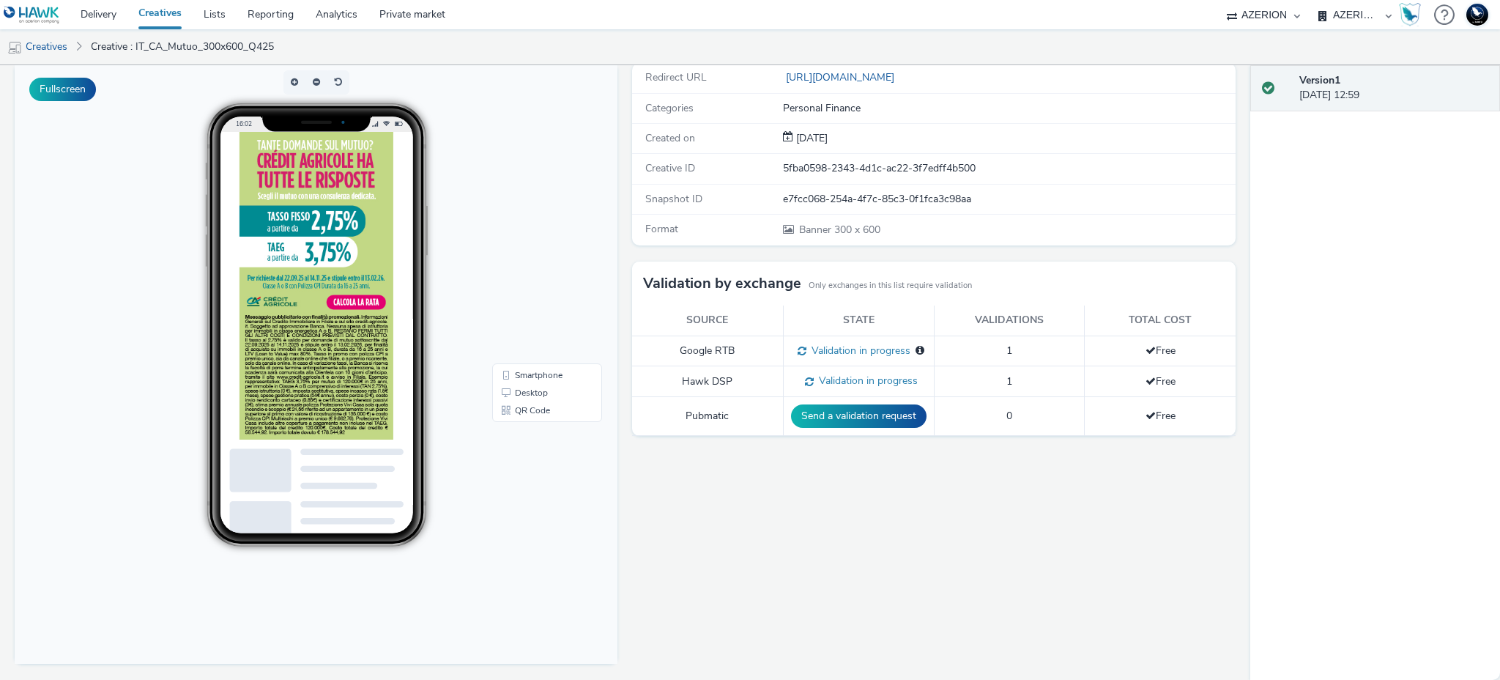
scroll to position [85, 0]
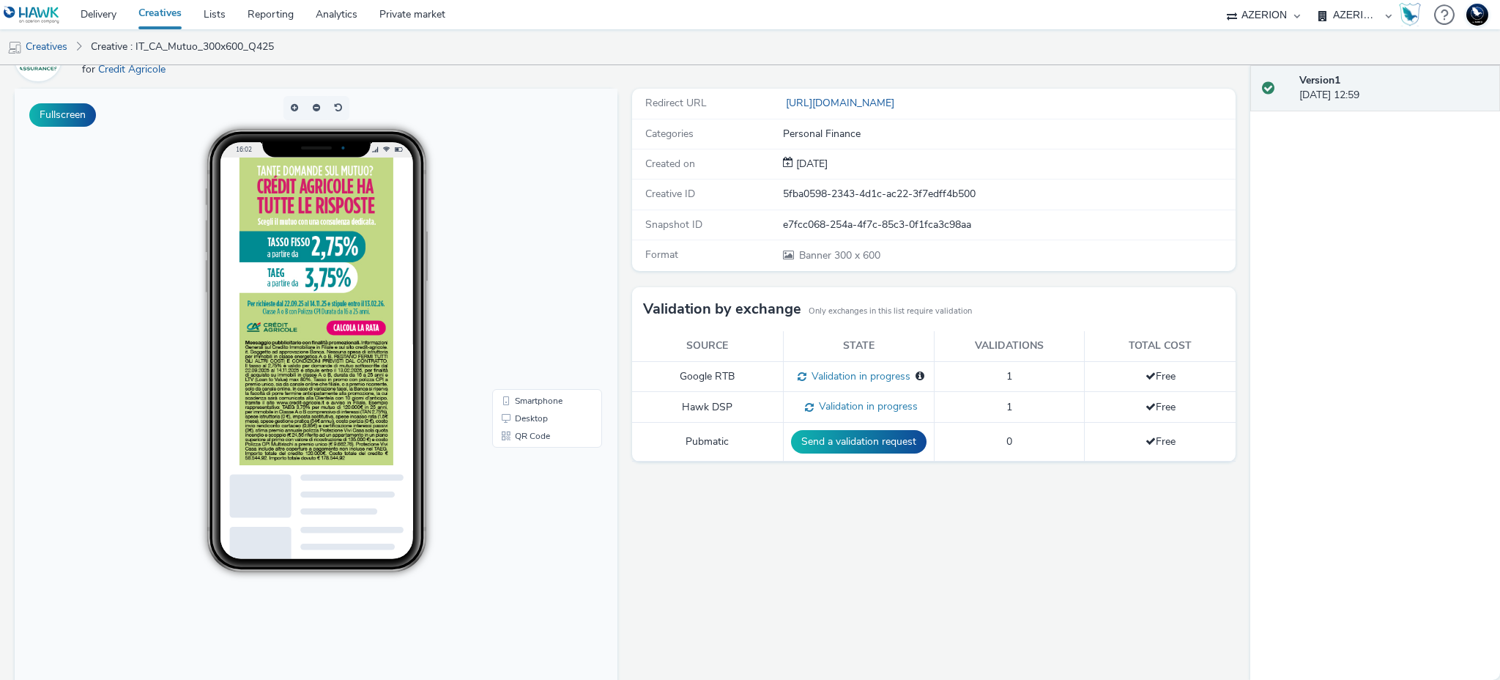
click at [690, 636] on div "Redirect URL [URL][DOMAIN_NAME] Categories Personal Finance Created on [DATE] C…" at bounding box center [930, 397] width 610 height 617
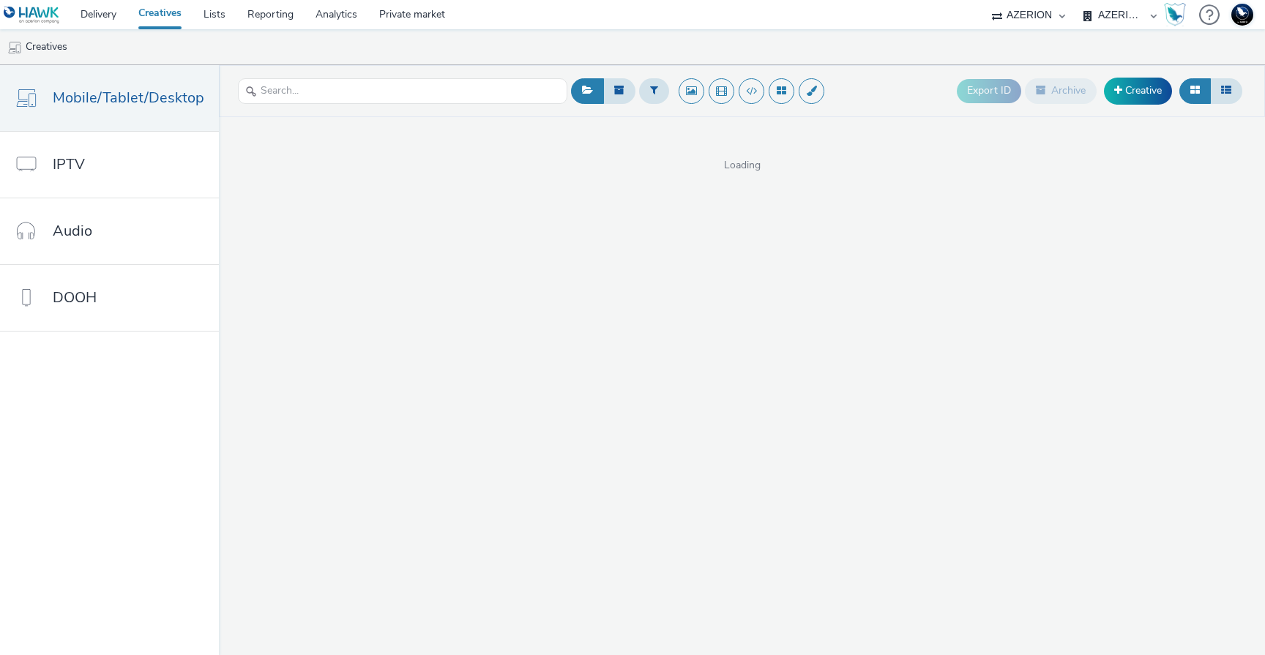
select select "ac009755-aa48-4799-8050-7a339a378eb8"
select select "974f22a8-96bf-4ab0-903c-b2da3aad1b4f"
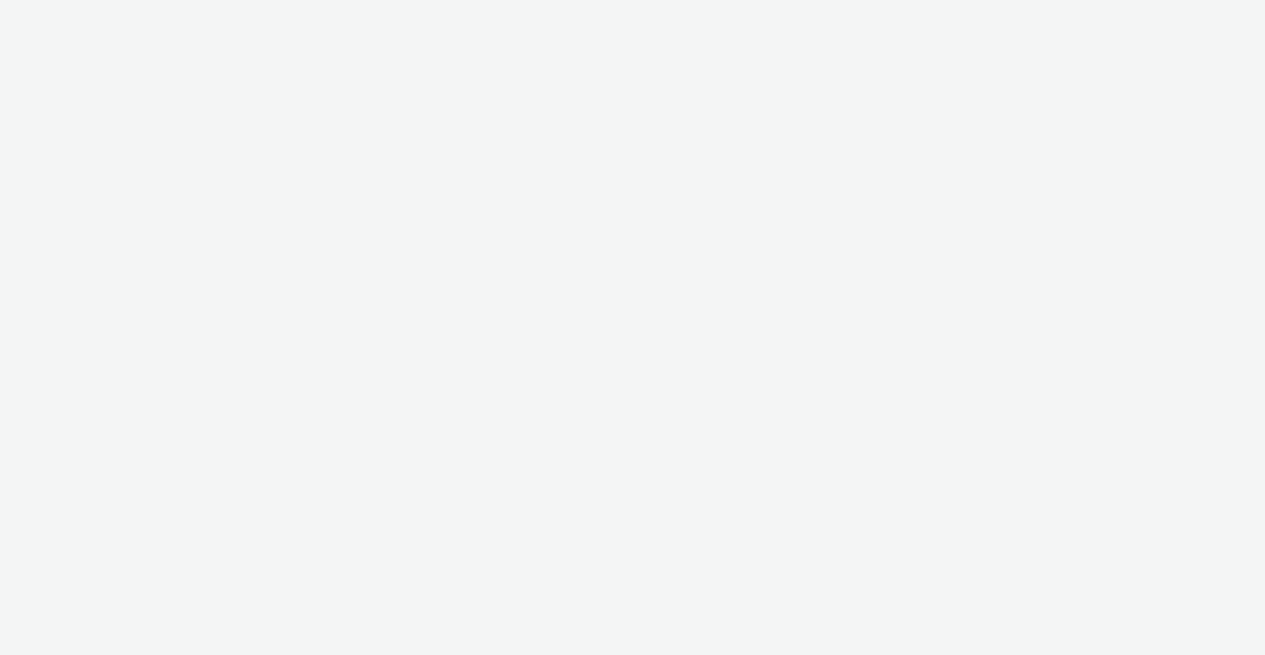
select select "11a7df10-284f-415c-b52a-427acf4c31ae"
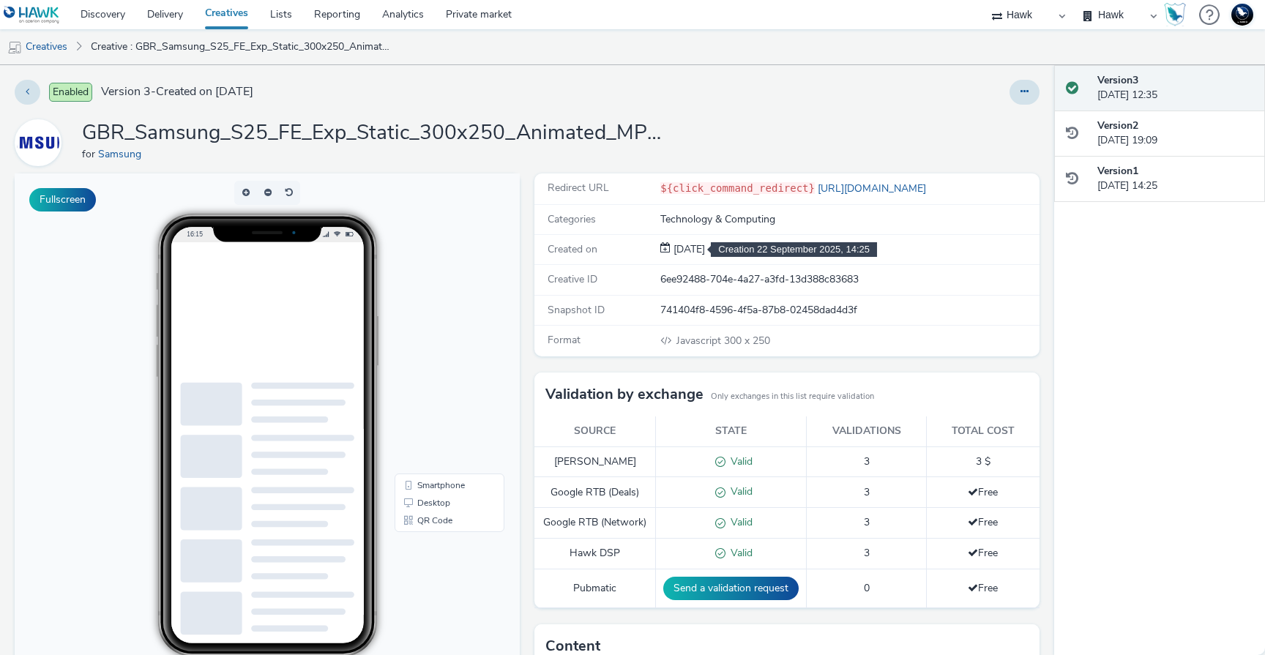
click at [704, 252] on span "[DATE]" at bounding box center [688, 249] width 34 height 14
click at [703, 252] on span "[DATE]" at bounding box center [688, 249] width 34 height 14
click at [692, 277] on div "6ee92488-704e-4a27-a3fd-13d388c83683" at bounding box center [849, 279] width 378 height 15
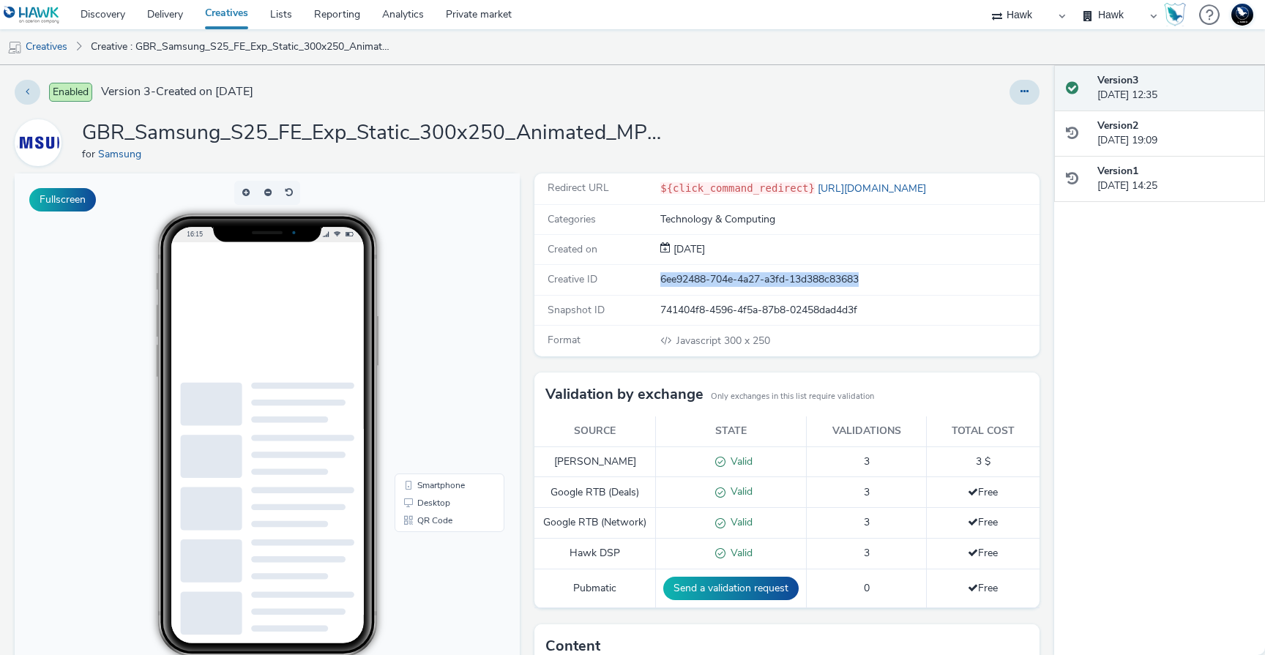
copy div "6ee92488-704e-4a27-a3fd-13d388c83683"
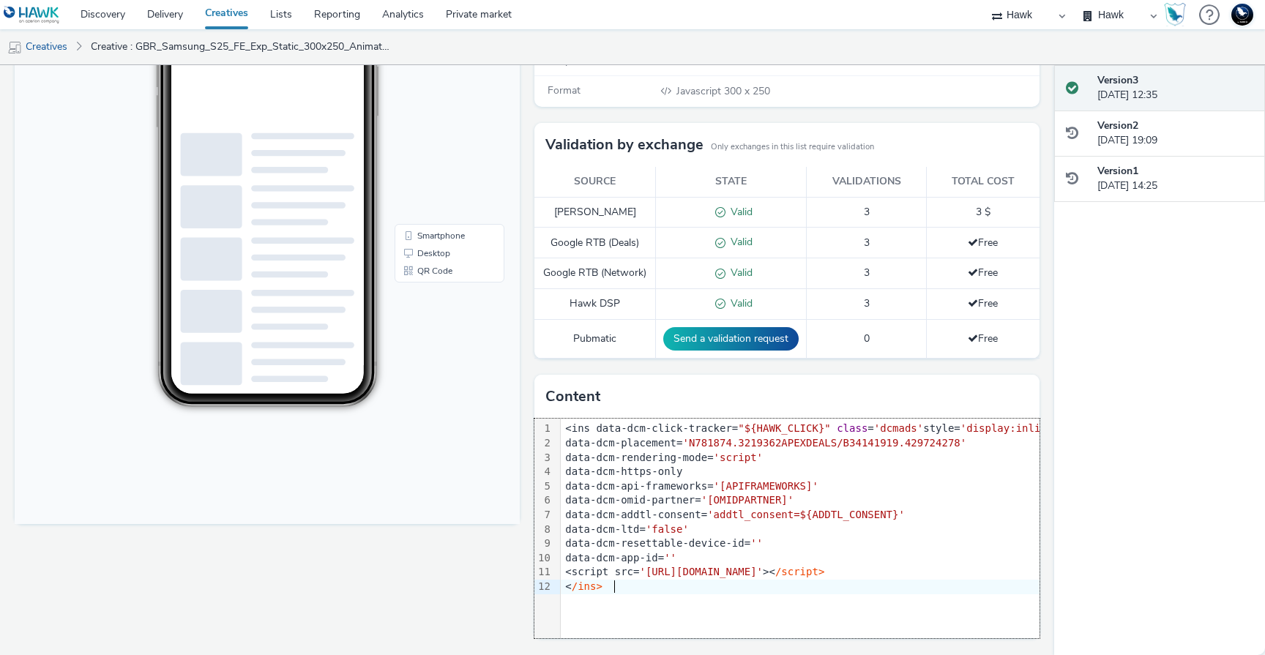
drag, startPoint x: 732, startPoint y: 624, endPoint x: 743, endPoint y: 622, distance: 11.8
click at [742, 622] on div "99 1 2 3 4 5 6 7 8 9 10 11 12 › <ins data-dcm-click-tracker= "${HAWK_CLICK}" cl…" at bounding box center [787, 529] width 505 height 220
